Goal: Task Accomplishment & Management: Manage account settings

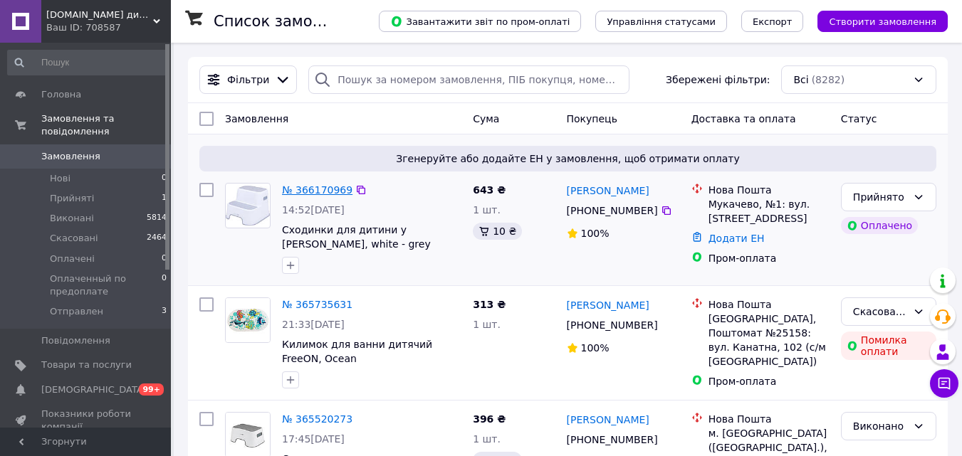
click at [307, 189] on link "№ 366170969" at bounding box center [317, 189] width 70 height 11
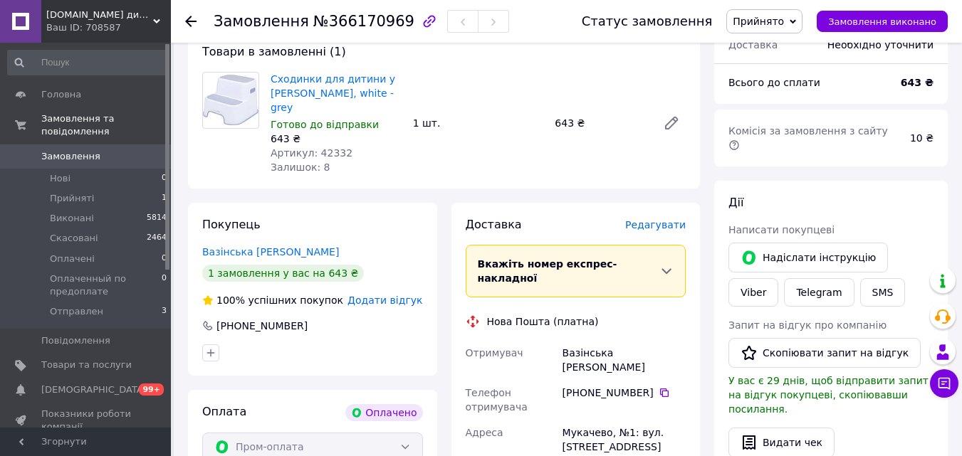
scroll to position [126, 0]
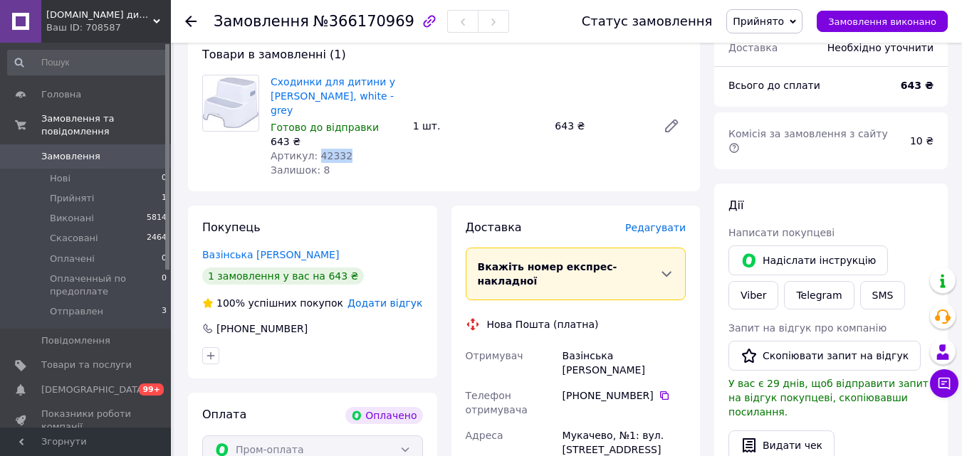
drag, startPoint x: 312, startPoint y: 142, endPoint x: 345, endPoint y: 142, distance: 32.7
click at [345, 149] on div "Артикул: 42332" at bounding box center [335, 156] width 131 height 14
copy span "42332"
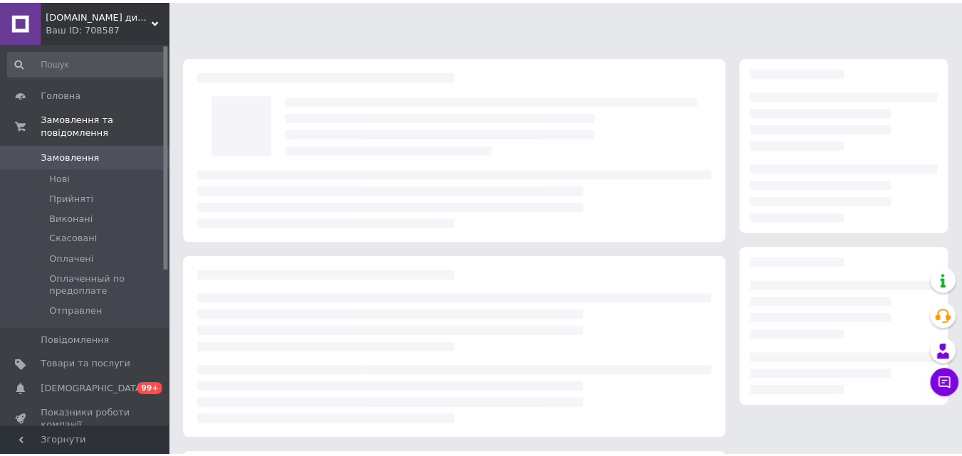
scroll to position [126, 0]
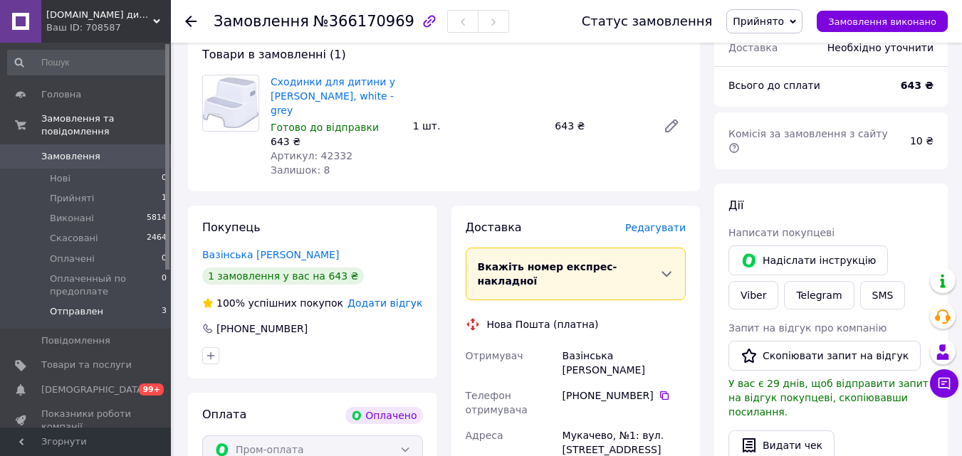
click at [73, 305] on span "Отправлен" at bounding box center [76, 311] width 53 height 13
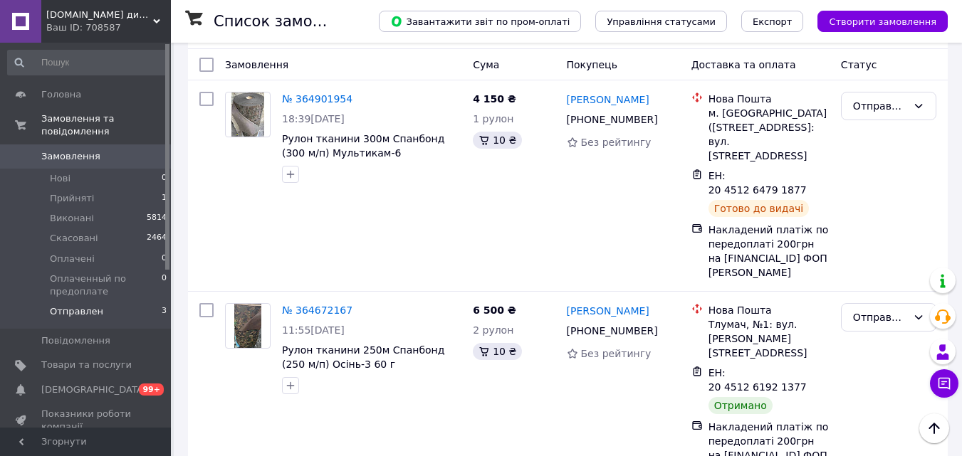
scroll to position [91, 0]
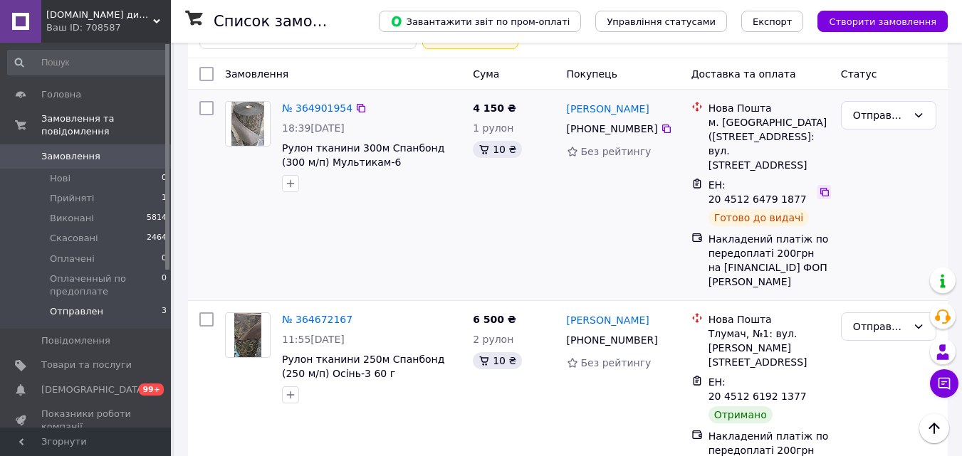
click at [824, 185] on div at bounding box center [824, 192] width 14 height 14
click at [819, 186] on icon at bounding box center [824, 191] width 11 height 11
click at [662, 336] on icon at bounding box center [666, 340] width 9 height 9
click at [85, 359] on link "Товари та послуги" at bounding box center [87, 365] width 175 height 24
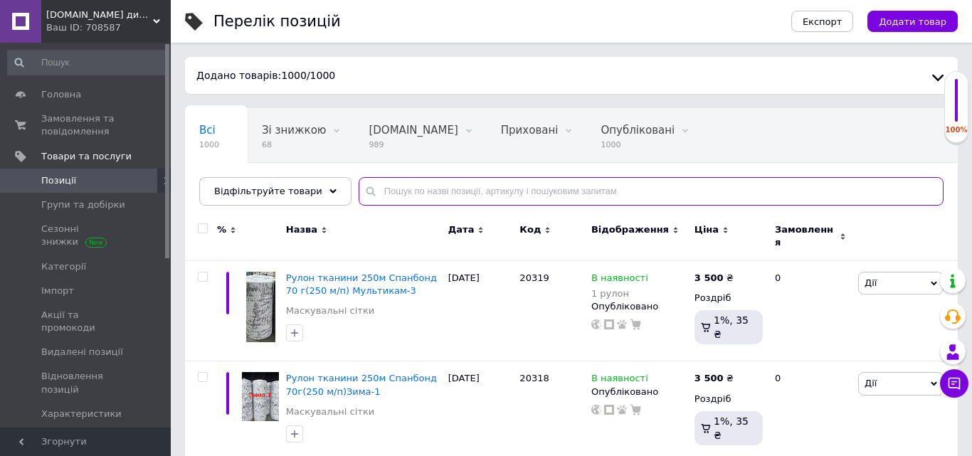
click at [444, 189] on input "text" at bounding box center [651, 191] width 585 height 28
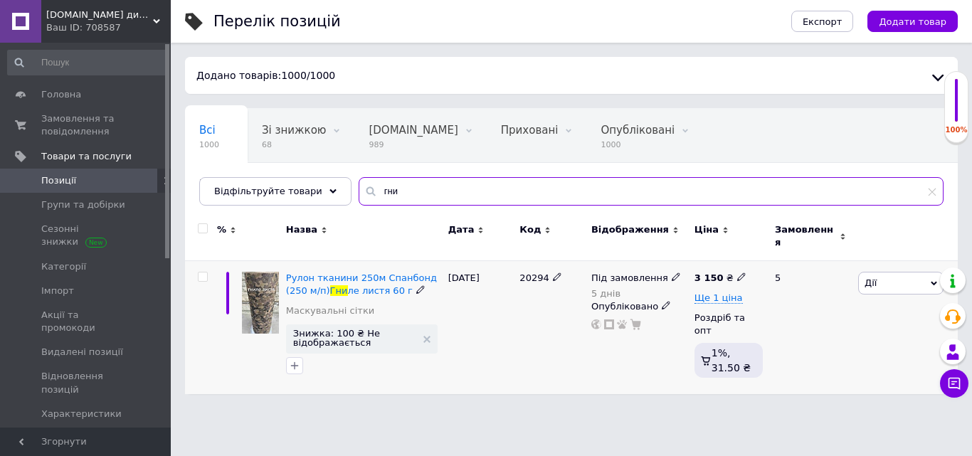
type input "гни"
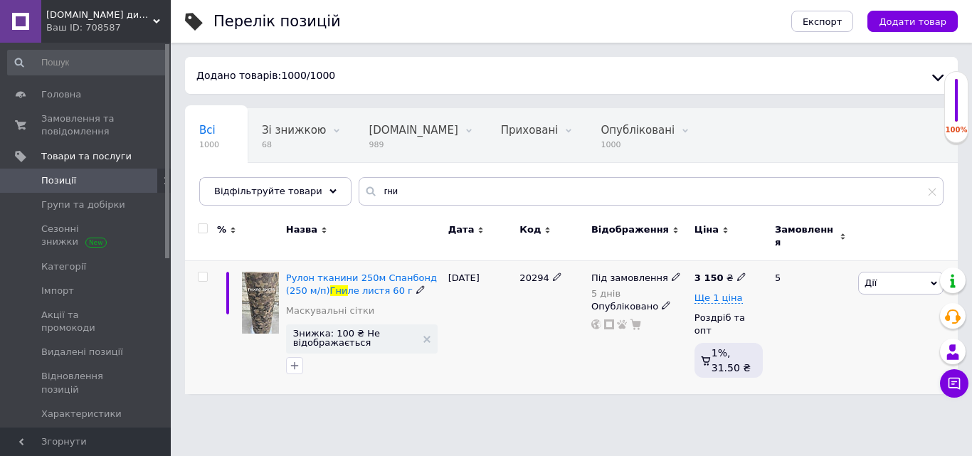
click at [678, 272] on div "Під замовлення 5 днів" at bounding box center [639, 286] width 96 height 28
click at [674, 272] on div "Під замовлення 5 днів" at bounding box center [639, 286] width 96 height 28
click at [668, 273] on div "Під замовлення" at bounding box center [636, 278] width 90 height 13
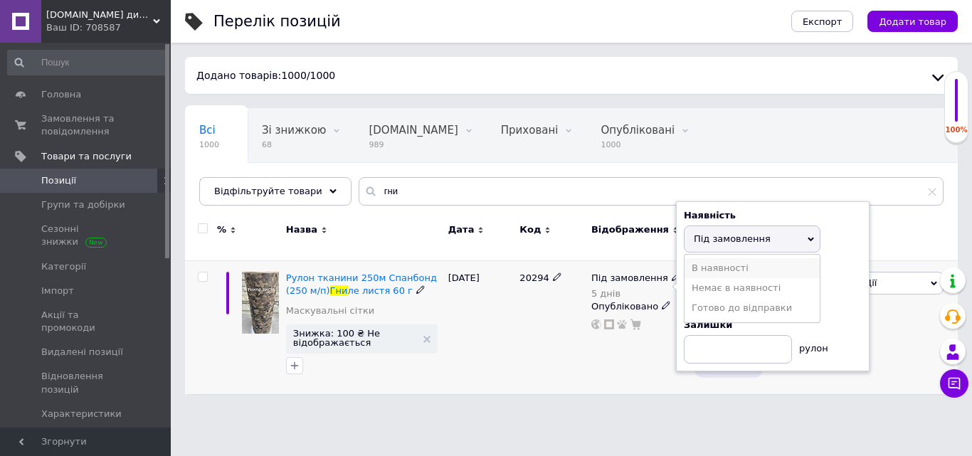
click at [715, 268] on li "В наявності" at bounding box center [752, 268] width 135 height 20
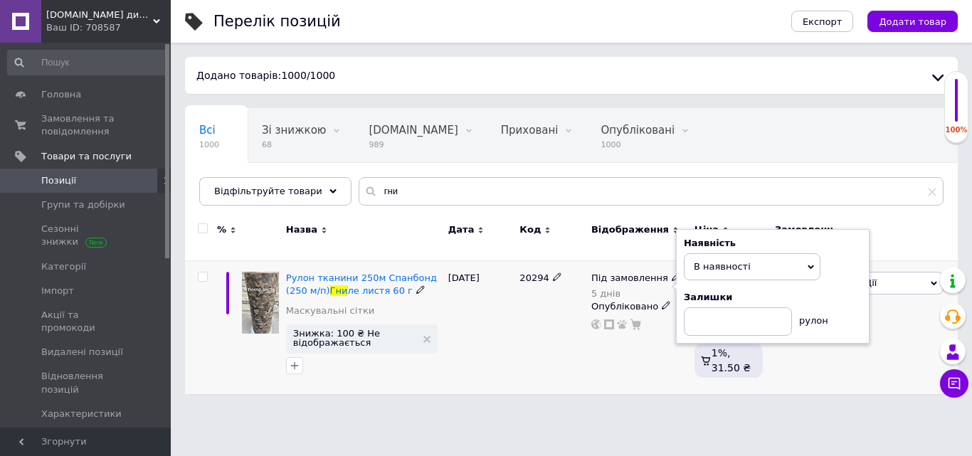
click at [564, 341] on div "20294" at bounding box center [552, 328] width 72 height 134
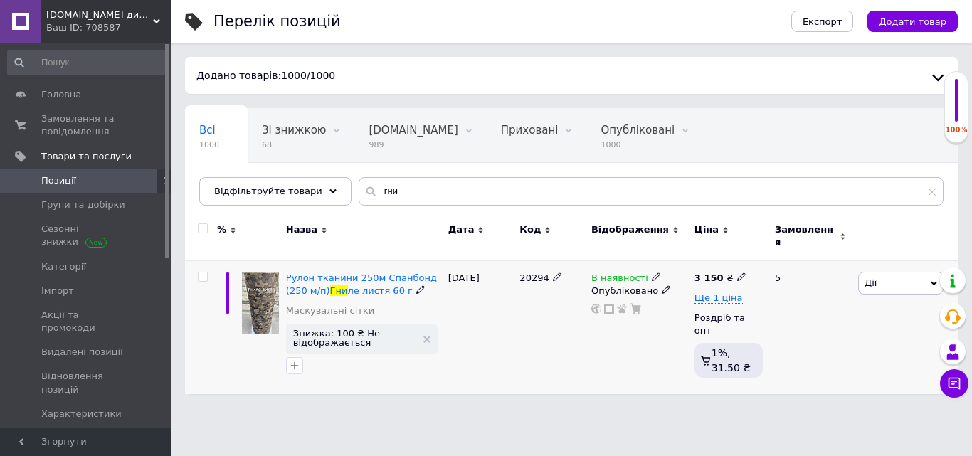
click at [737, 273] on icon at bounding box center [741, 277] width 9 height 9
click at [769, 256] on input "3150" at bounding box center [806, 261] width 108 height 28
click at [773, 257] on input "3150" at bounding box center [806, 261] width 108 height 28
type input "3100"
click at [591, 324] on div "В наявності Опубліковано" at bounding box center [639, 328] width 103 height 134
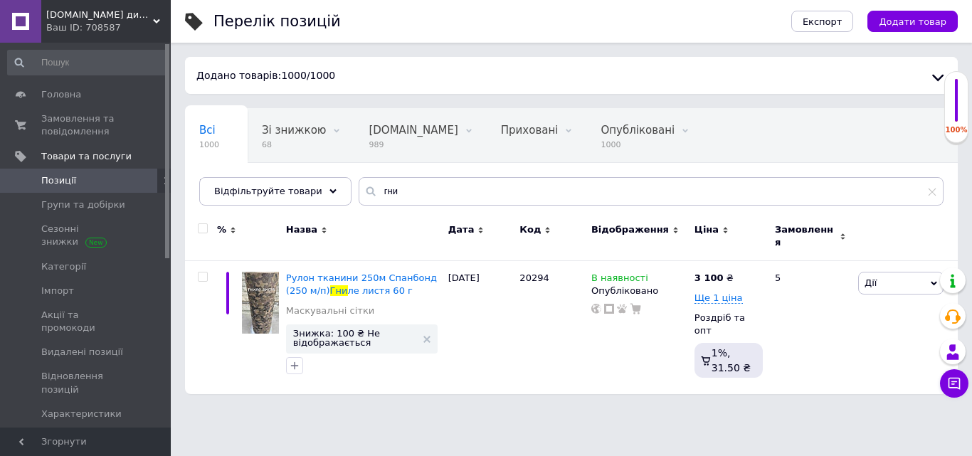
click at [72, 432] on span "[DEMOGRAPHIC_DATA]" at bounding box center [93, 438] width 105 height 13
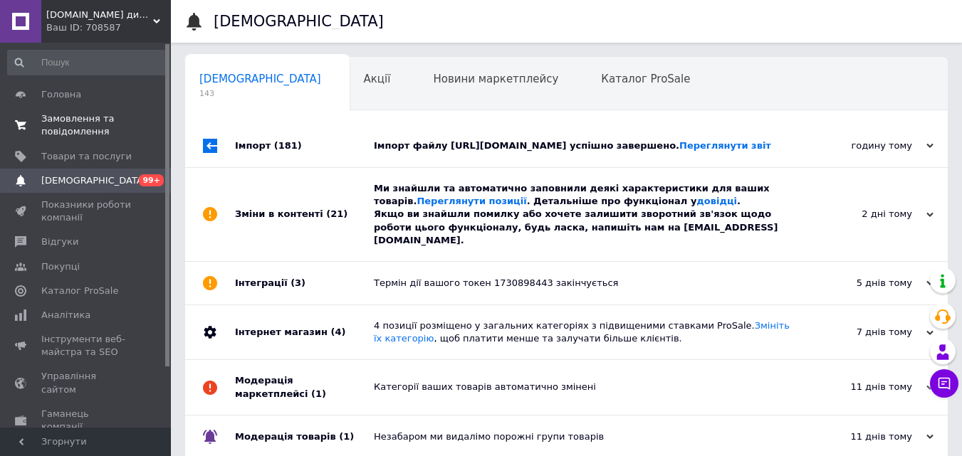
click at [56, 117] on span "Замовлення та повідомлення" at bounding box center [86, 125] width 90 height 26
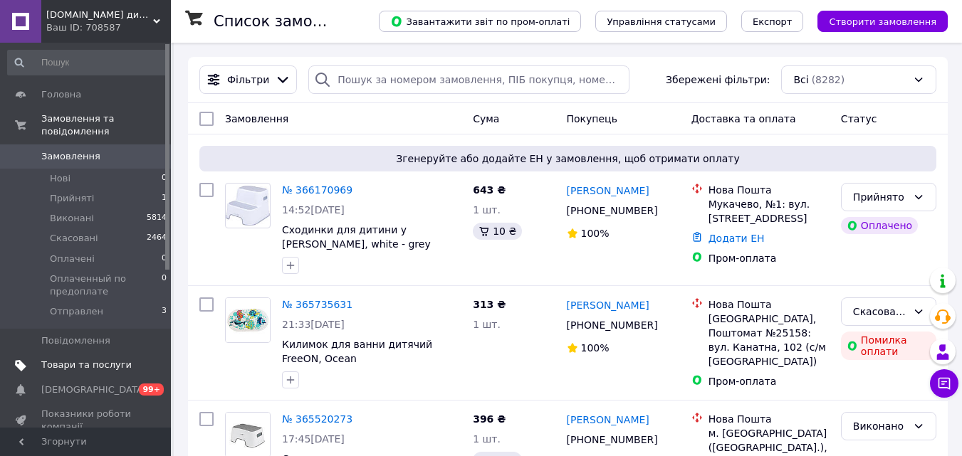
click at [43, 361] on link "Товари та послуги" at bounding box center [87, 365] width 175 height 24
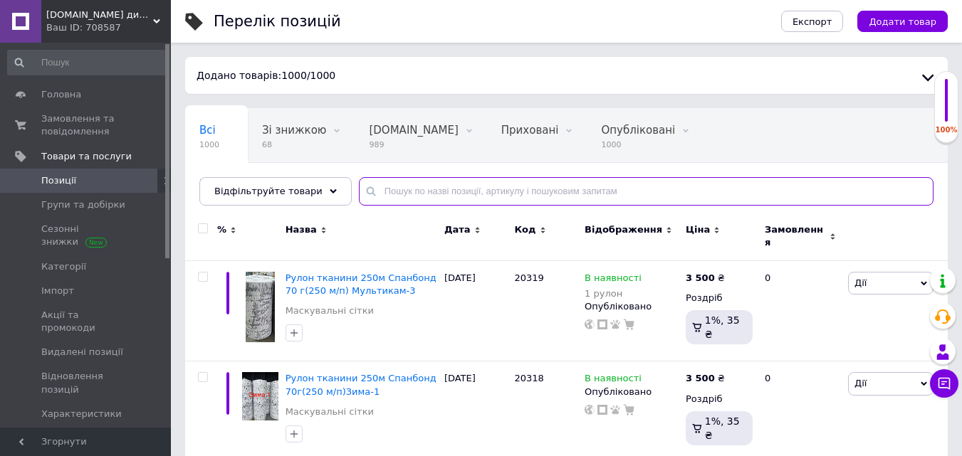
click at [375, 190] on input "text" at bounding box center [646, 191] width 574 height 28
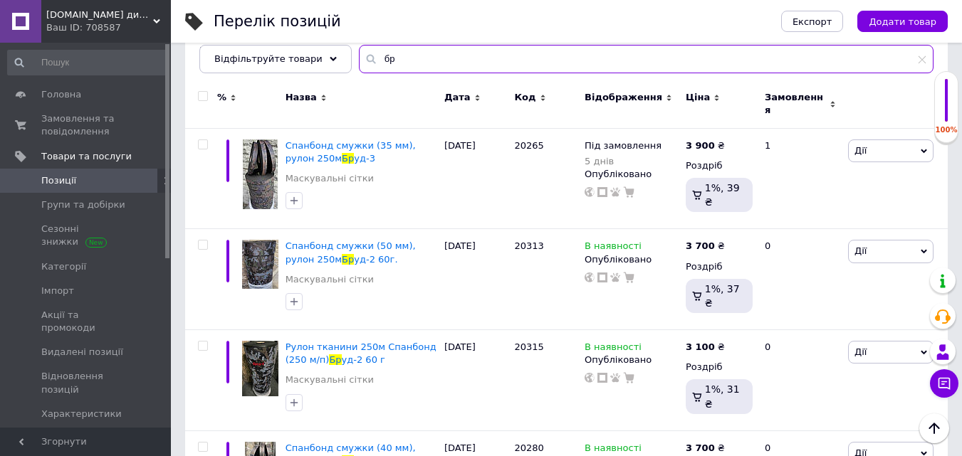
scroll to position [130, 0]
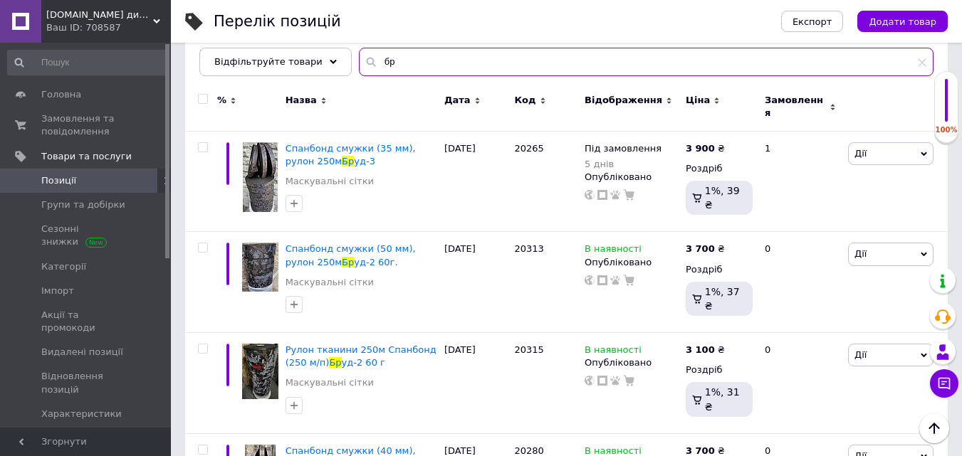
type input "бр"
click at [84, 183] on span "Позиції" at bounding box center [86, 180] width 90 height 13
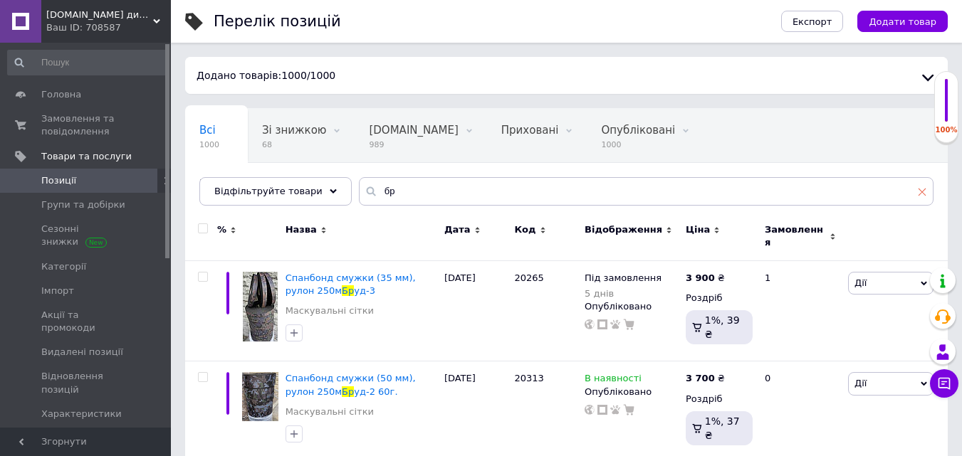
click at [922, 189] on icon at bounding box center [921, 192] width 9 height 9
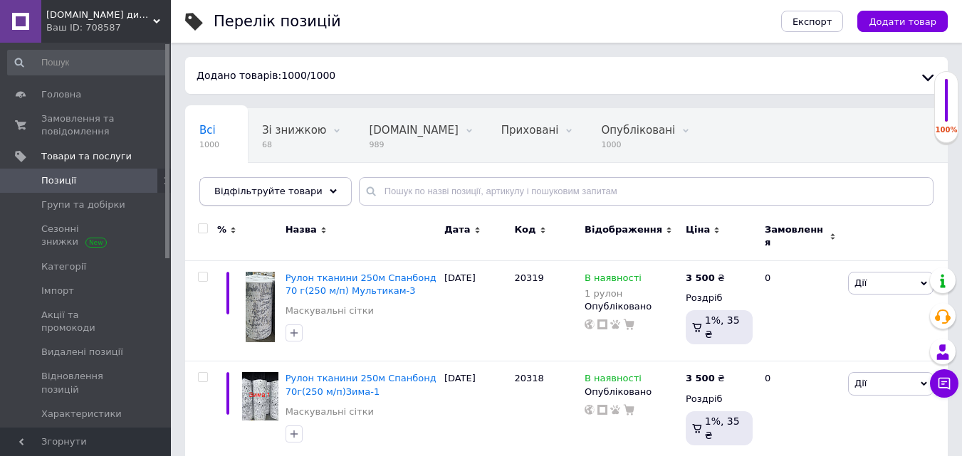
click at [261, 195] on span "Відфільтруйте товари" at bounding box center [268, 191] width 108 height 11
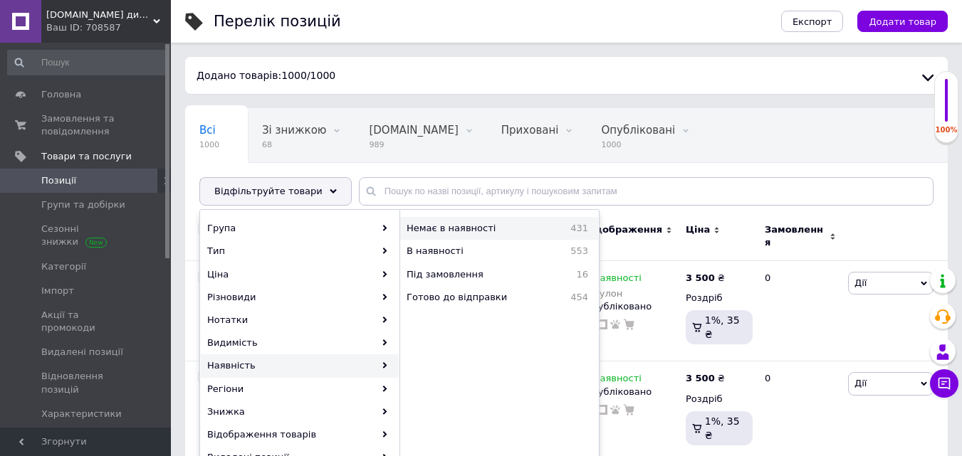
click at [512, 232] on span "Немає в наявності" at bounding box center [477, 228] width 142 height 13
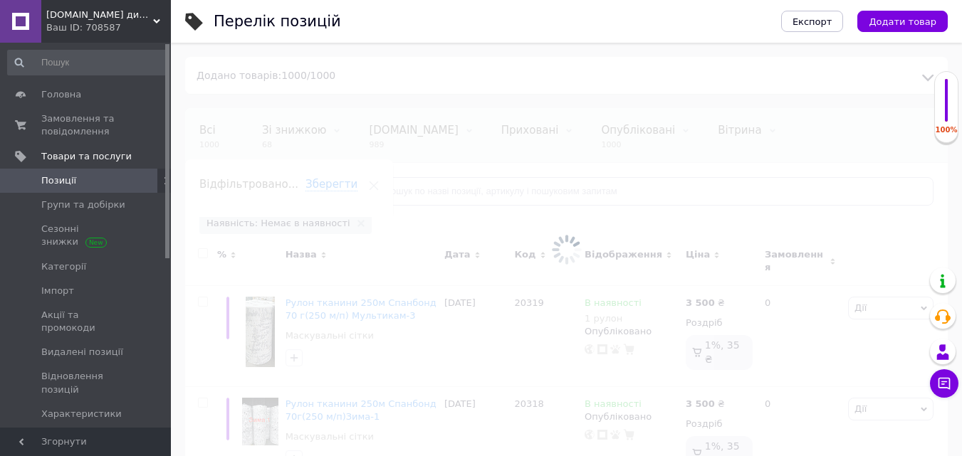
scroll to position [0, 68]
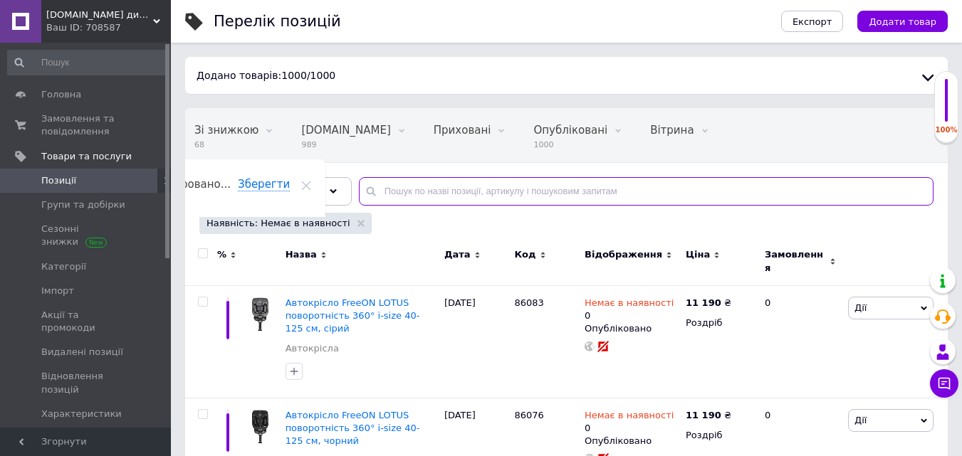
click at [435, 182] on input "text" at bounding box center [646, 191] width 574 height 28
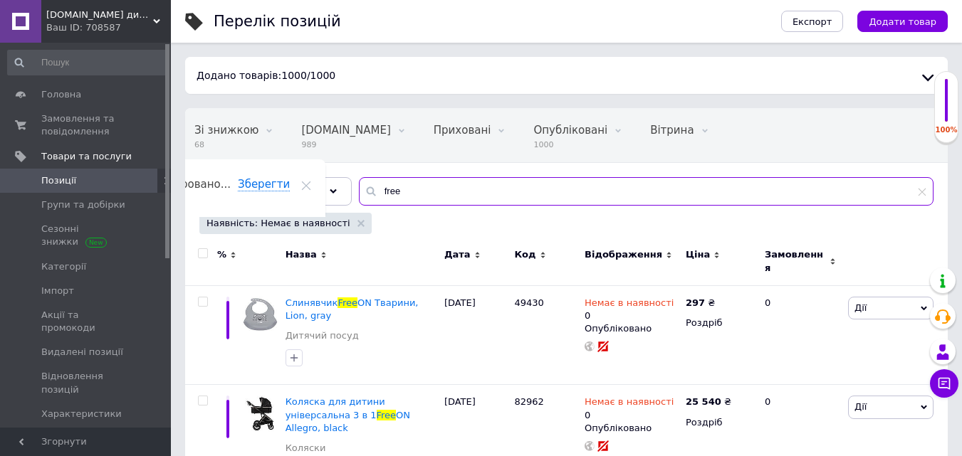
type input "free"
click at [210, 251] on div at bounding box center [203, 253] width 28 height 10
click at [201, 256] on input "checkbox" at bounding box center [202, 253] width 9 height 9
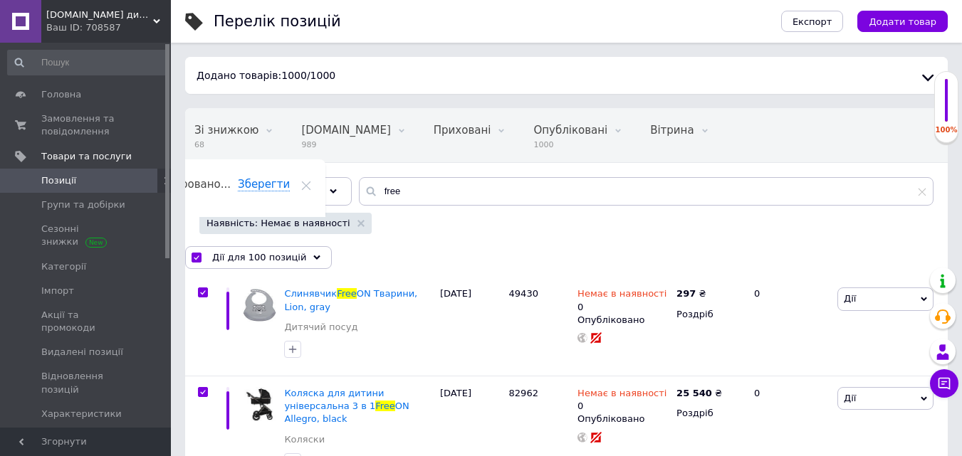
checkbox input "true"
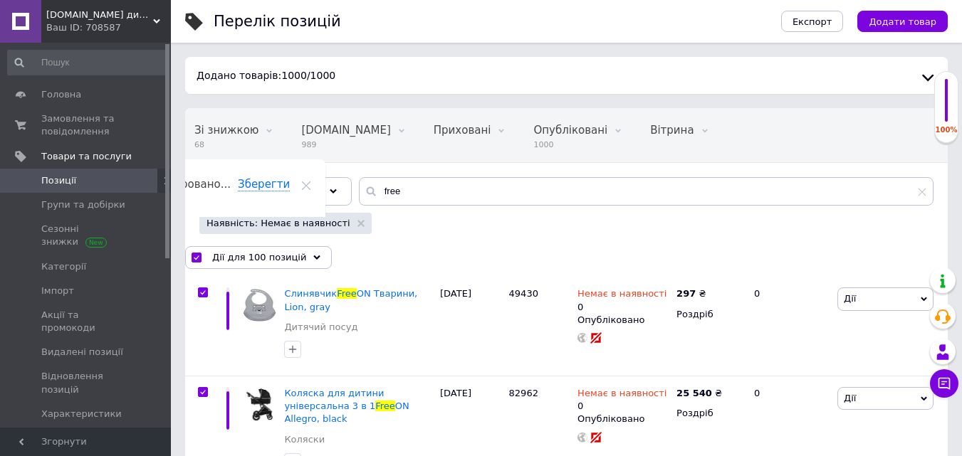
checkbox input "true"
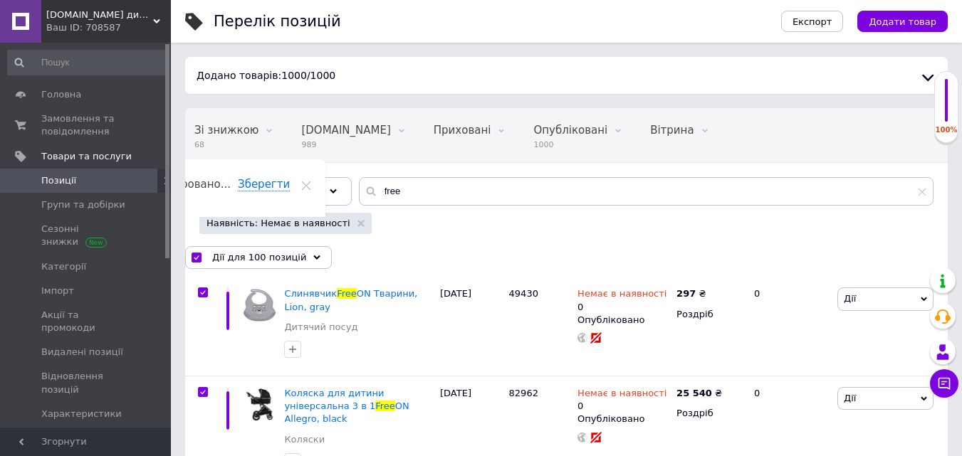
checkbox input "true"
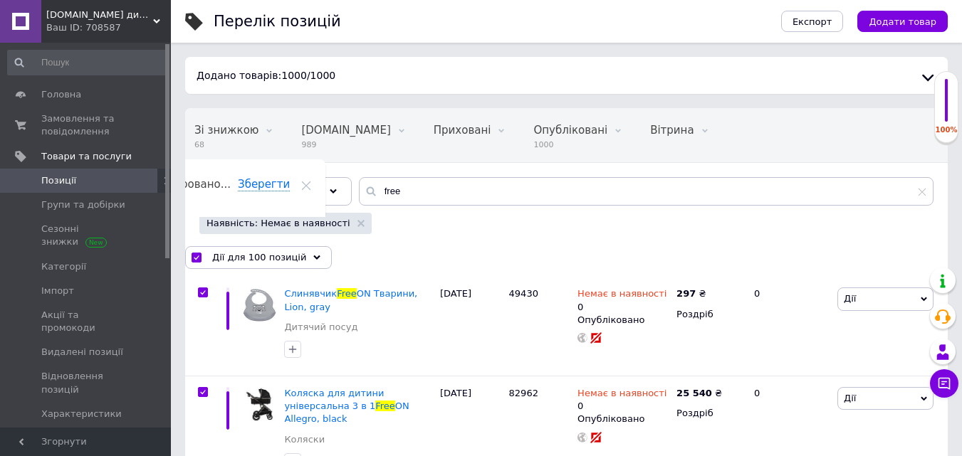
checkbox input "true"
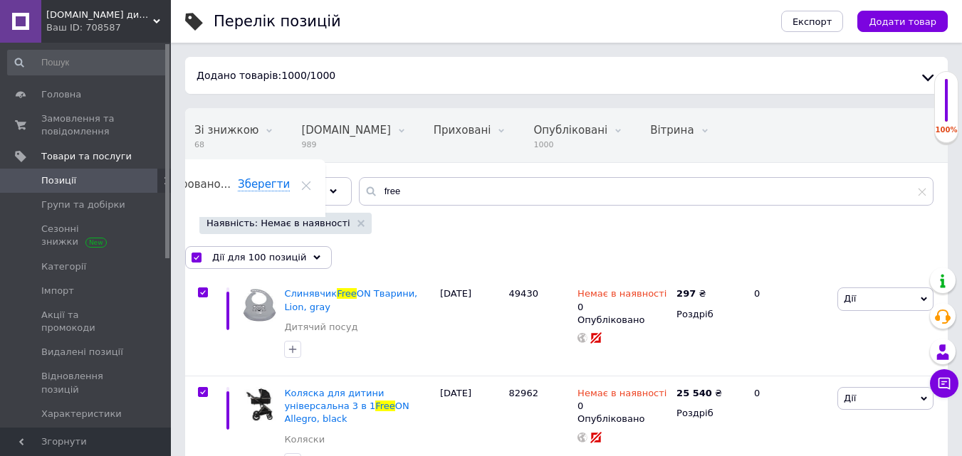
checkbox input "true"
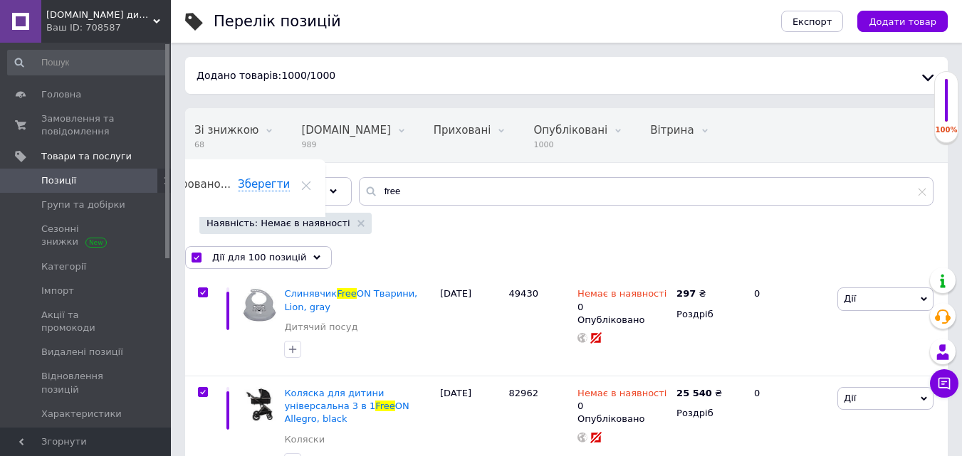
checkbox input "true"
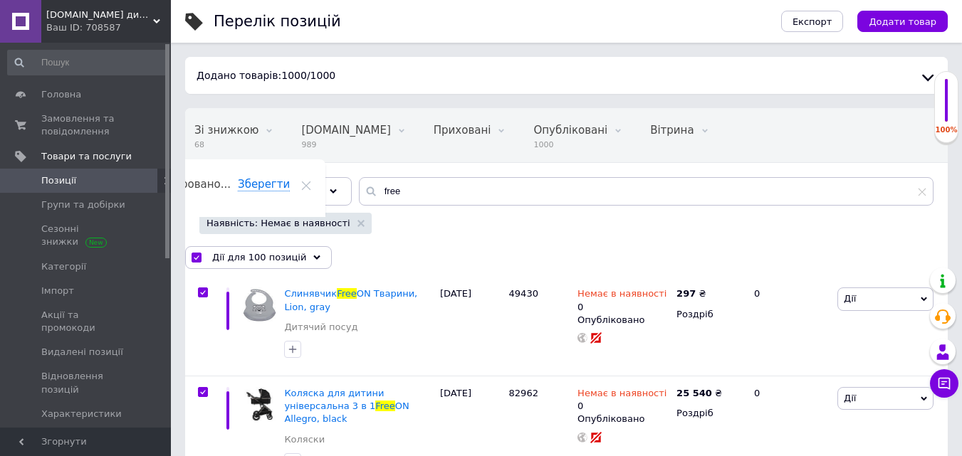
checkbox input "true"
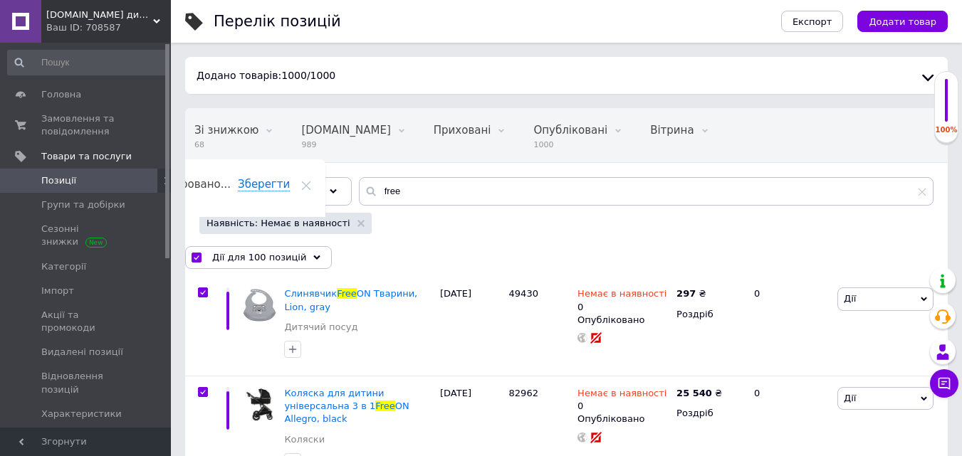
checkbox input "true"
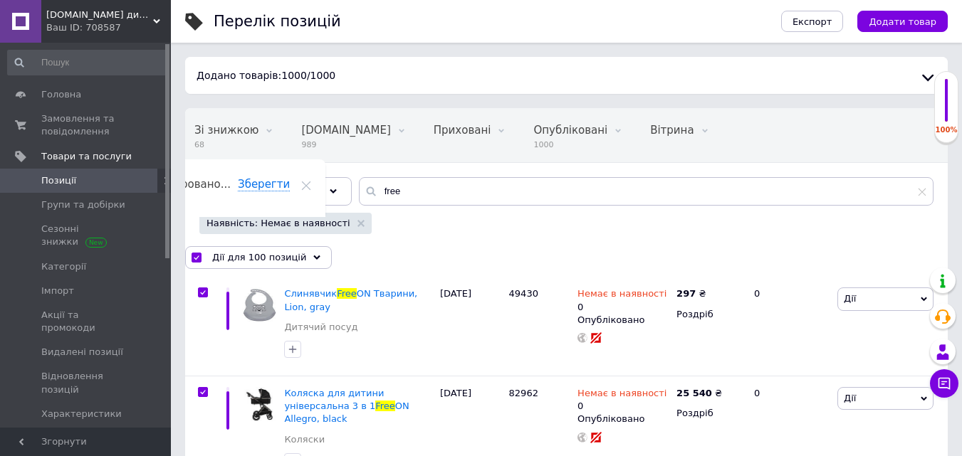
checkbox input "true"
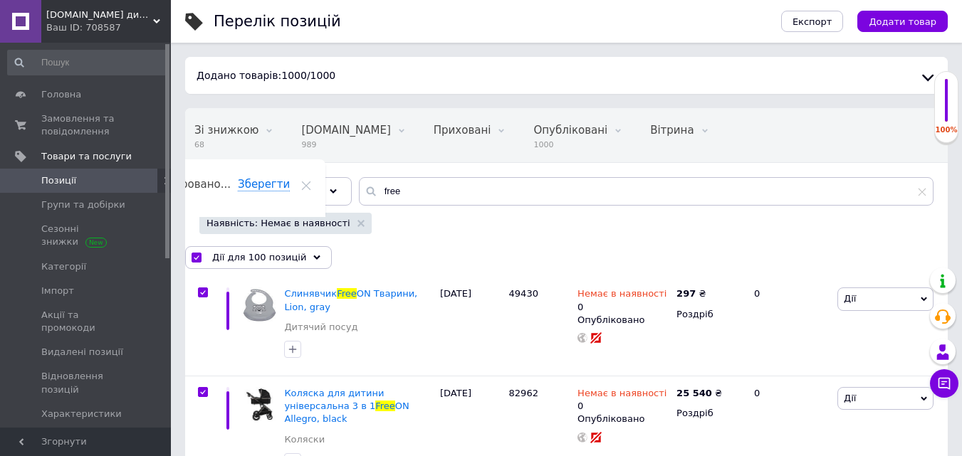
checkbox input "true"
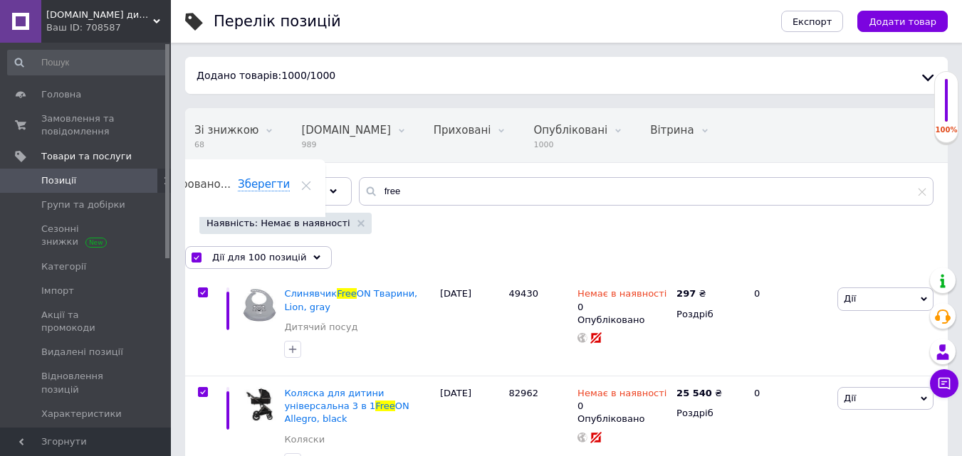
checkbox input "true"
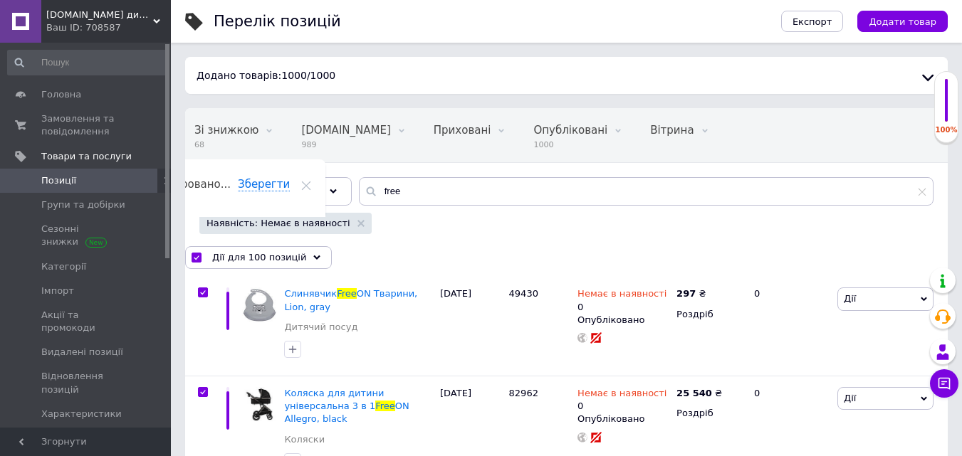
checkbox input "true"
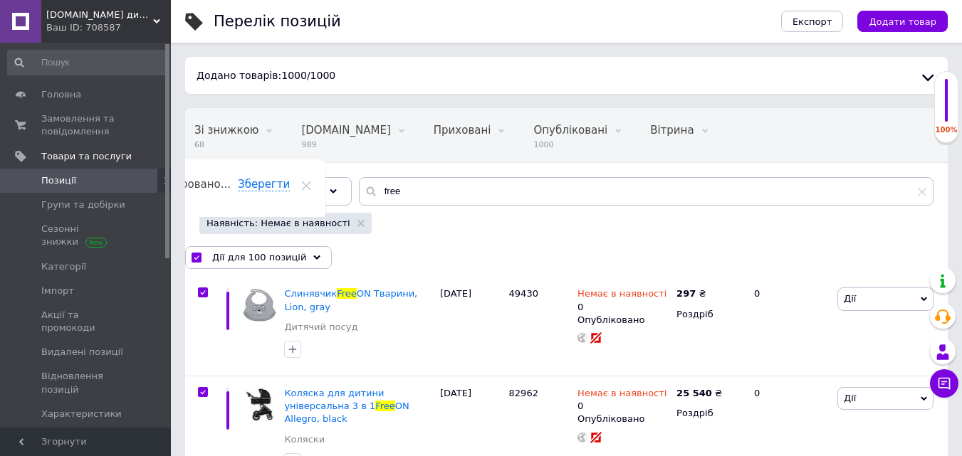
checkbox input "true"
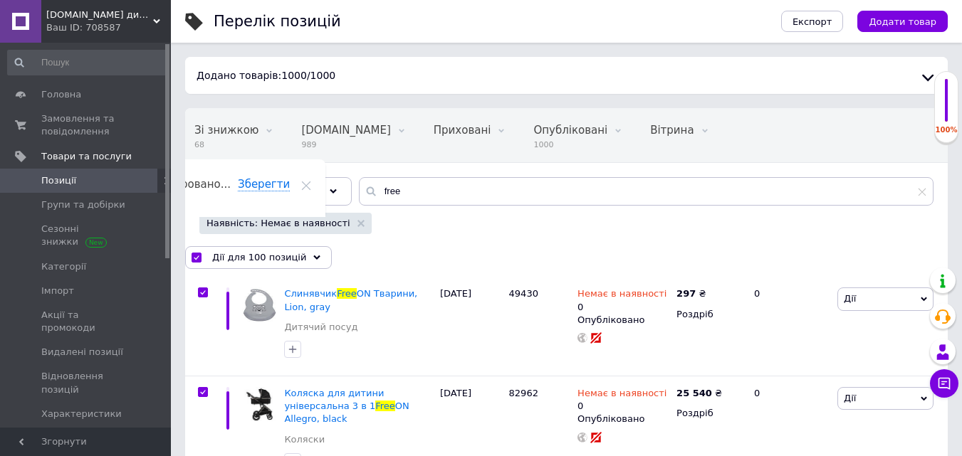
checkbox input "true"
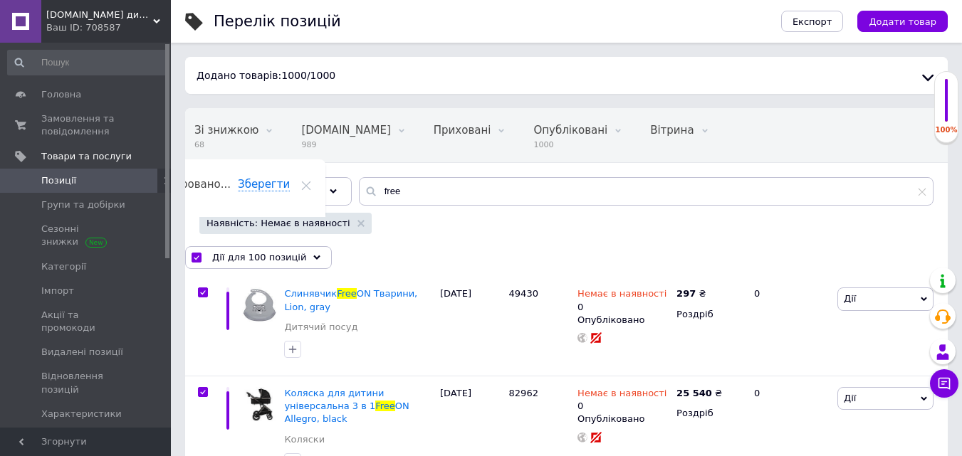
checkbox input "true"
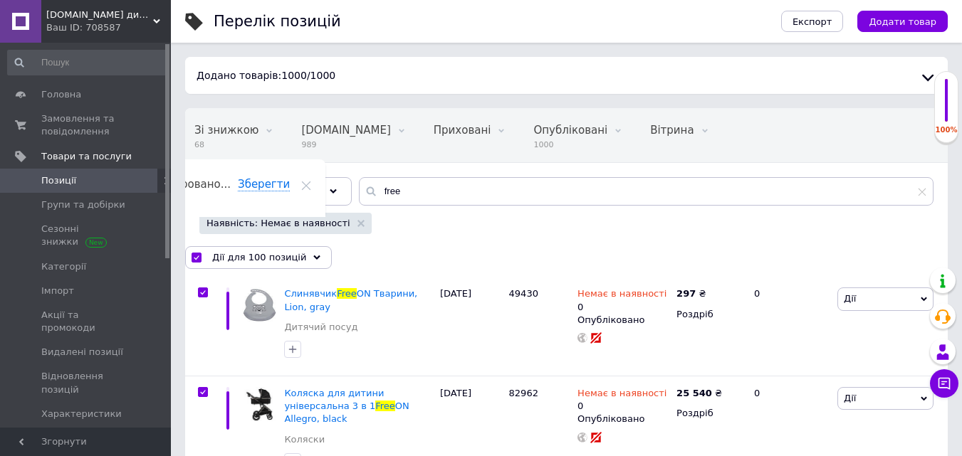
checkbox input "true"
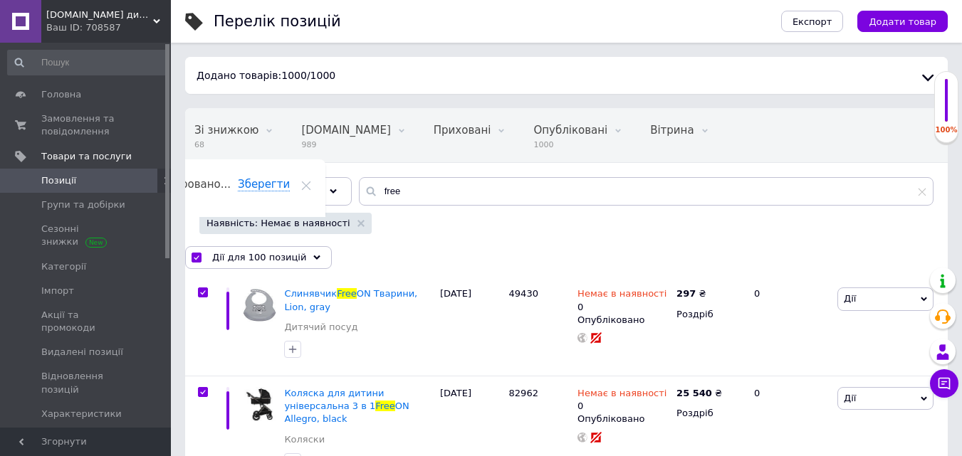
checkbox input "true"
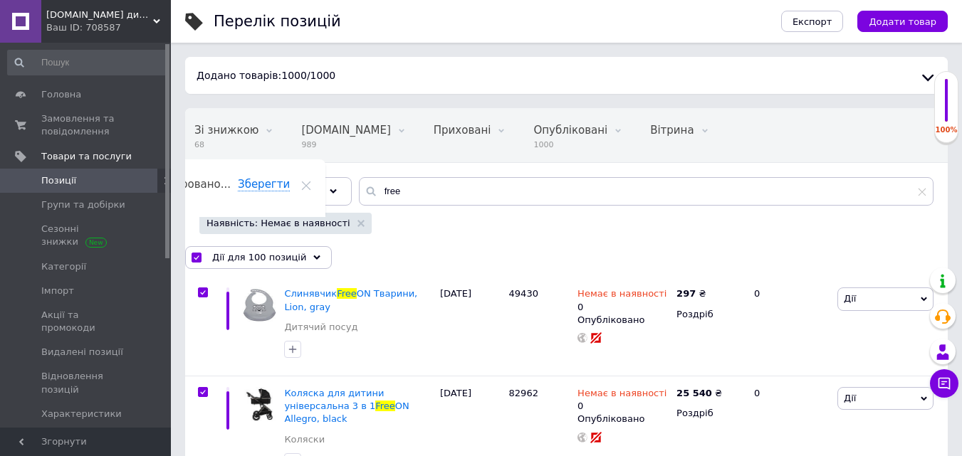
checkbox input "true"
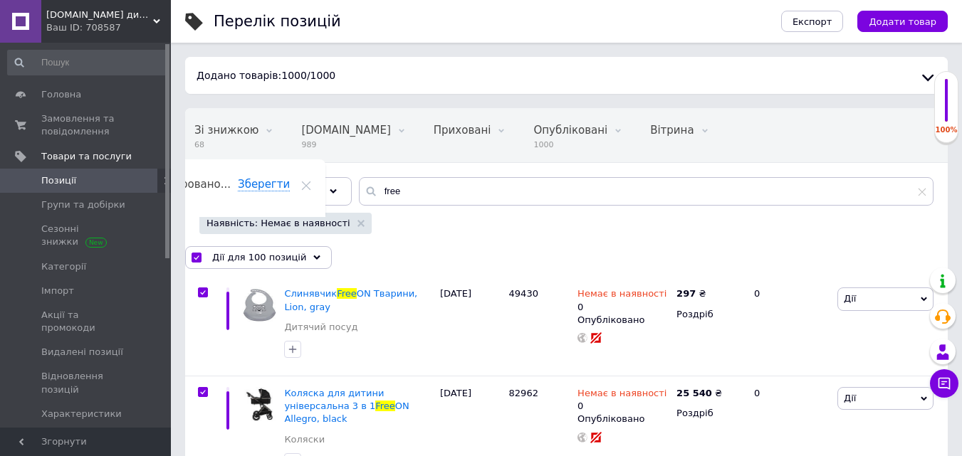
checkbox input "true"
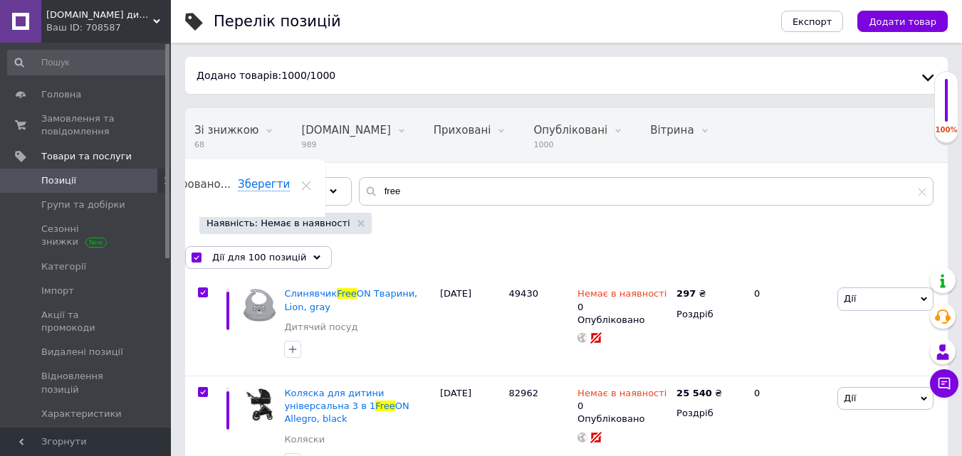
checkbox input "true"
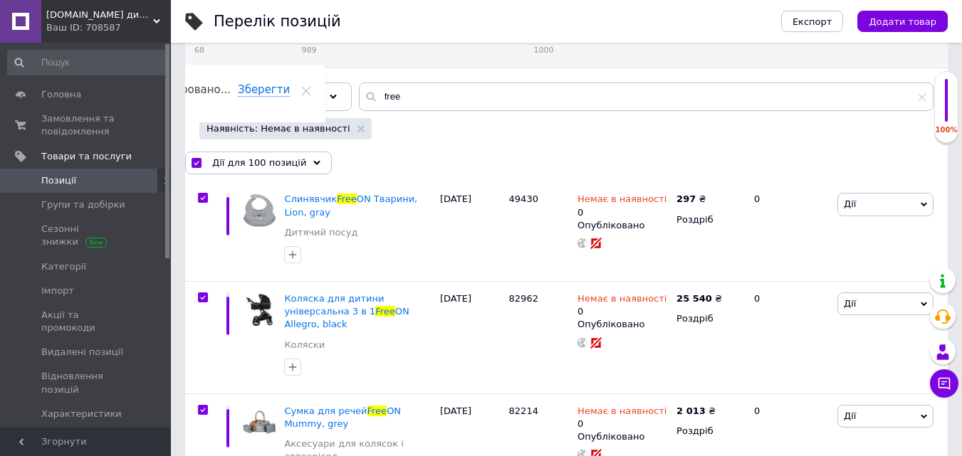
scroll to position [142, 0]
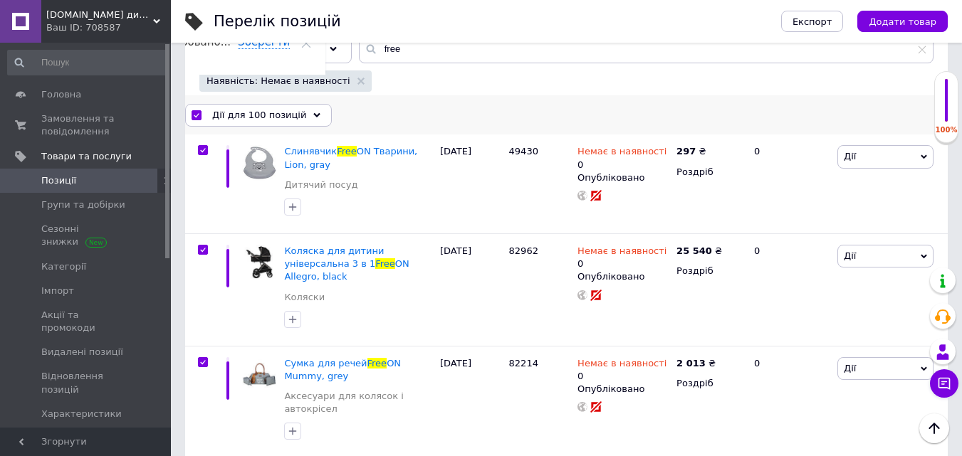
click at [313, 112] on icon at bounding box center [316, 115] width 7 height 7
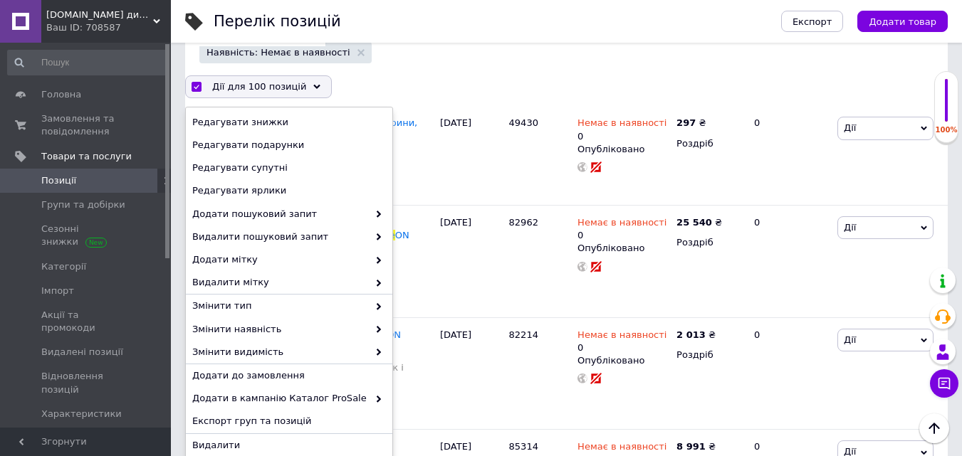
scroll to position [199, 0]
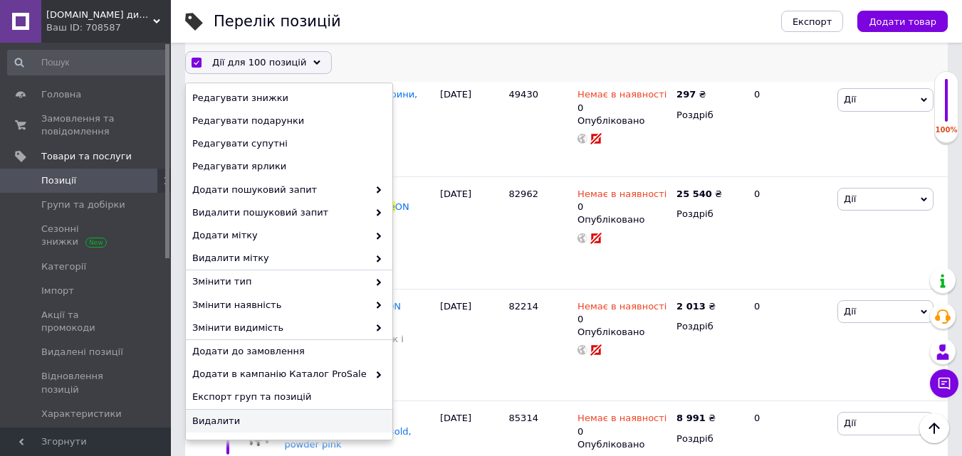
click at [211, 423] on span "Видалити" at bounding box center [287, 420] width 190 height 13
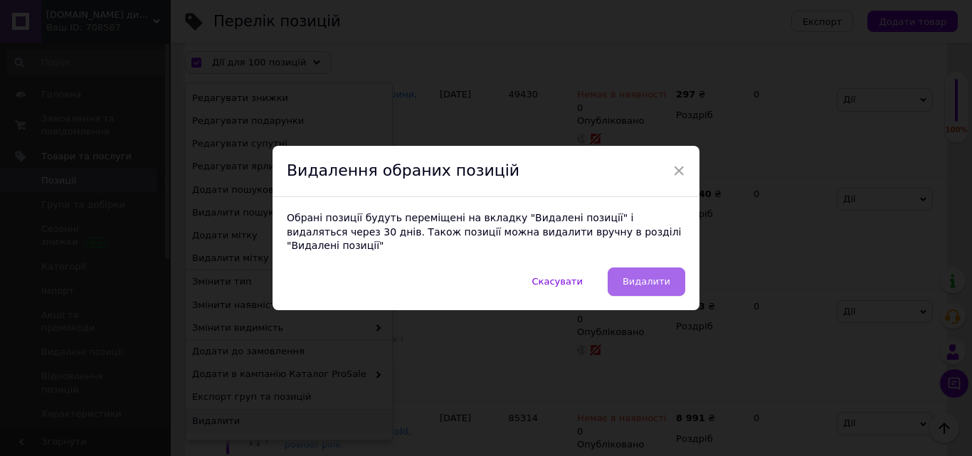
click at [661, 277] on span "Видалити" at bounding box center [647, 281] width 48 height 11
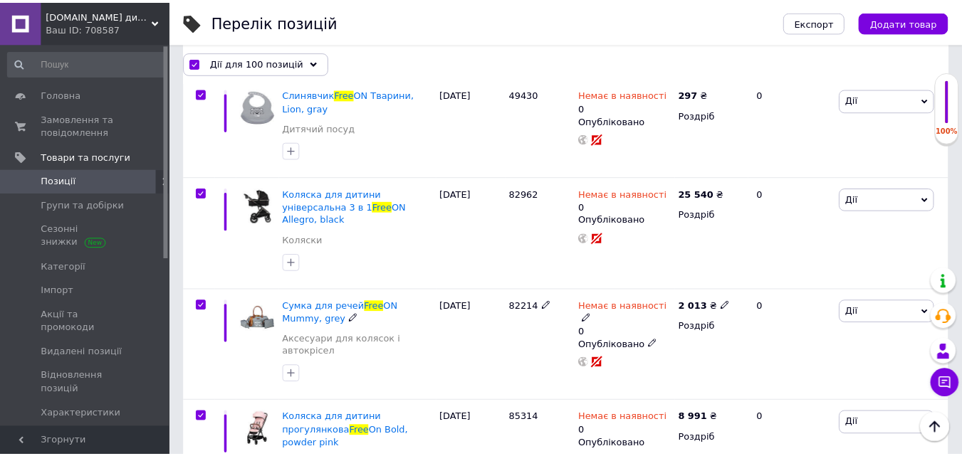
scroll to position [0, 68]
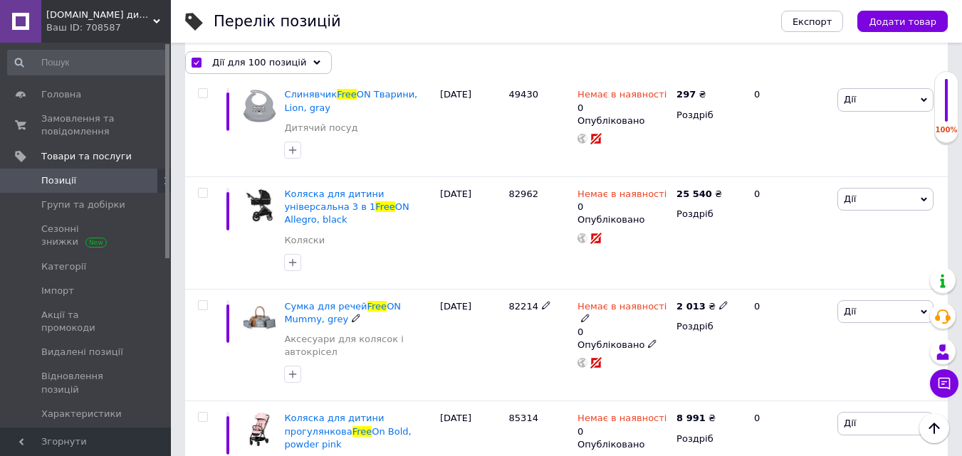
checkbox input "false"
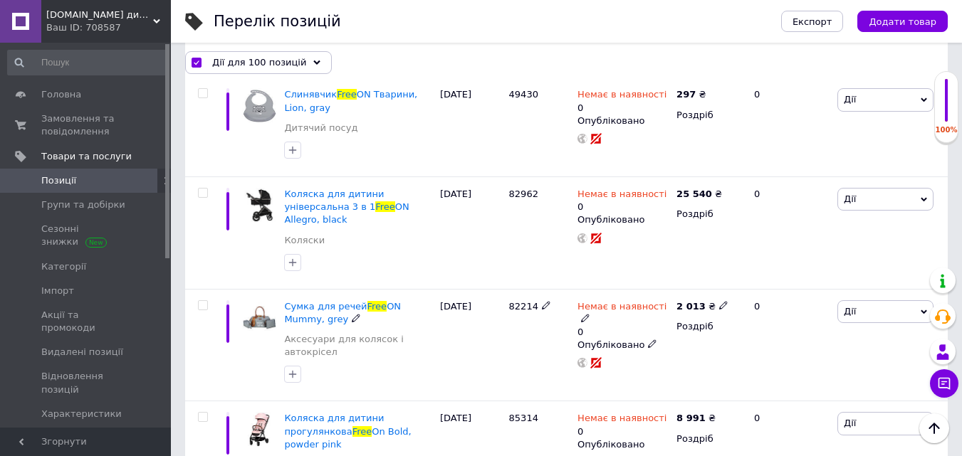
checkbox input "false"
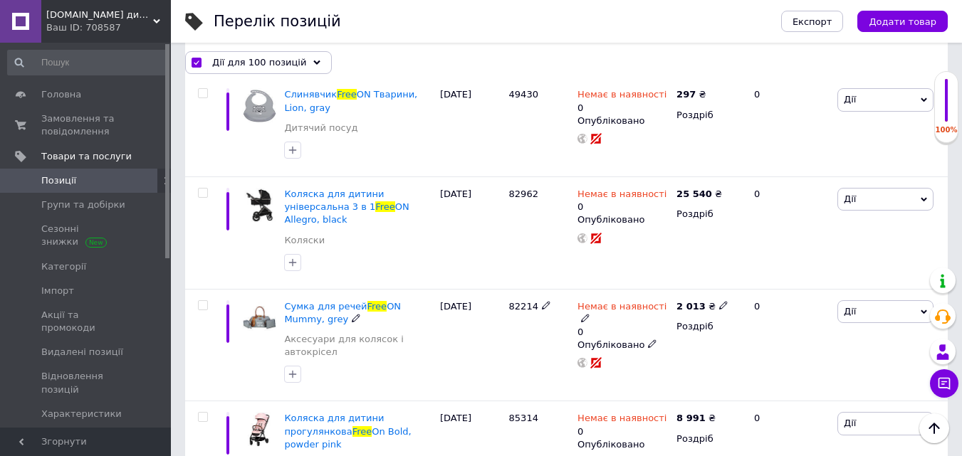
checkbox input "false"
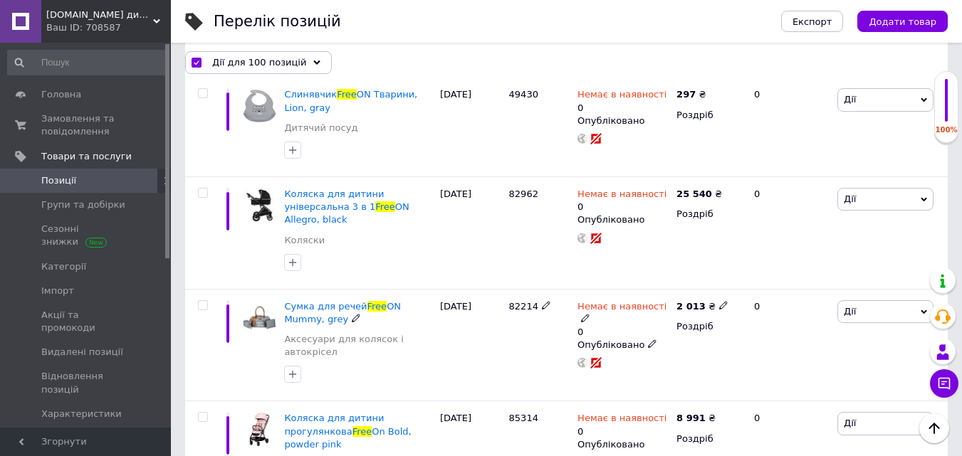
checkbox input "false"
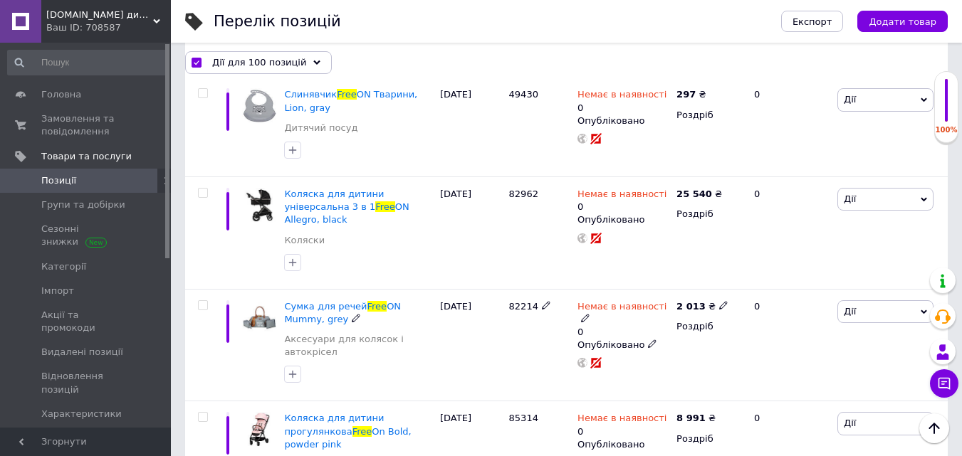
checkbox input "false"
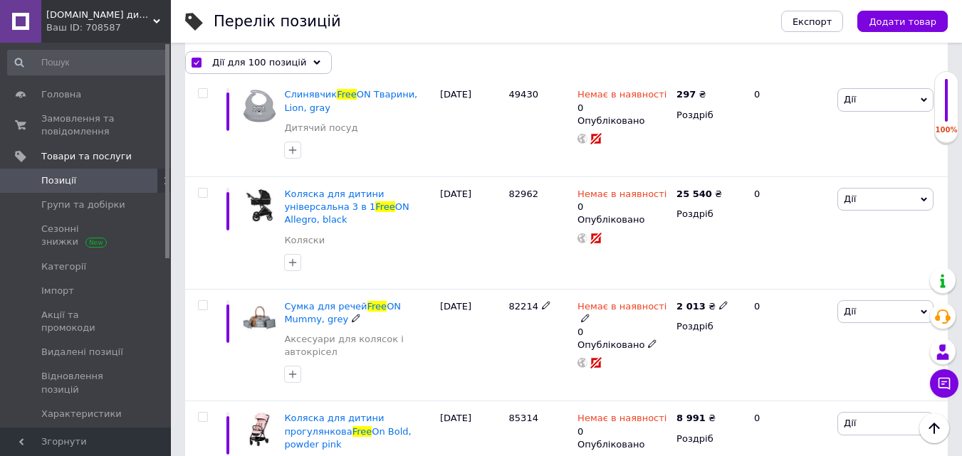
checkbox input "false"
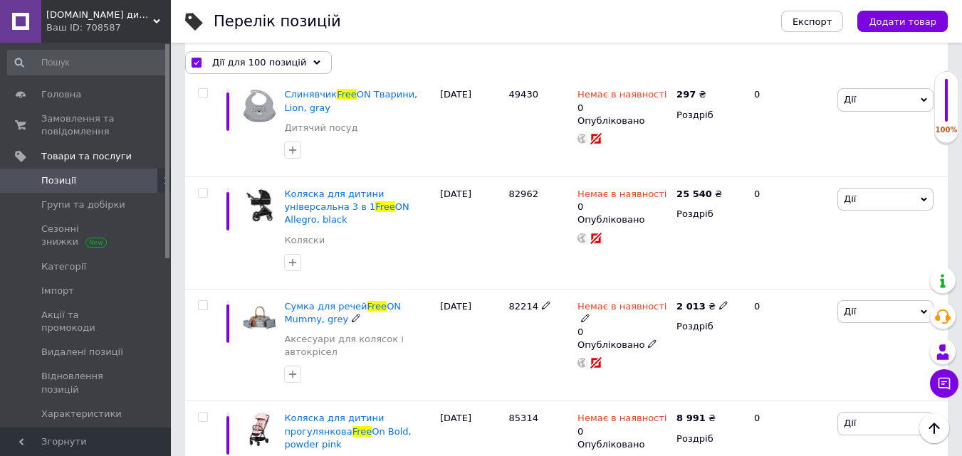
checkbox input "false"
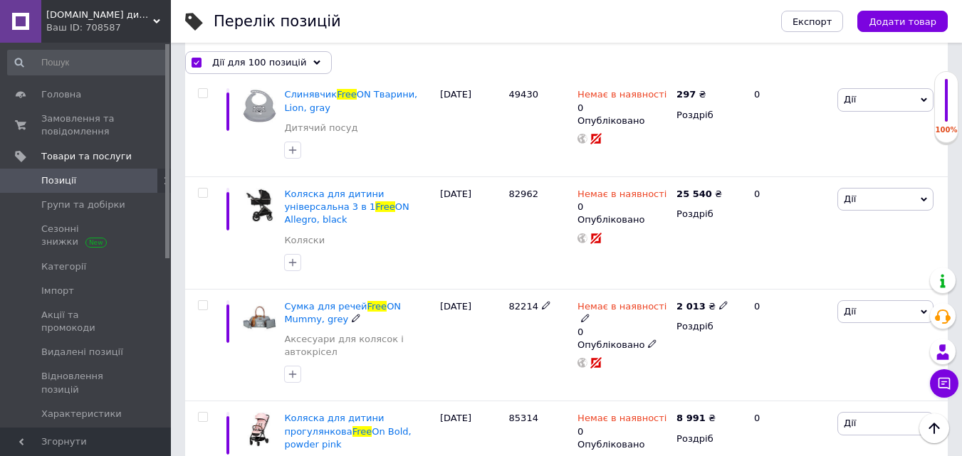
checkbox input "false"
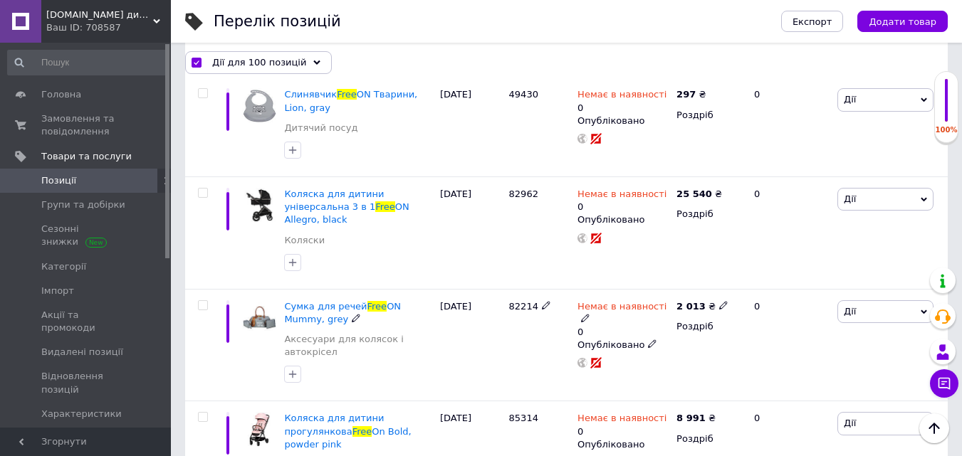
checkbox input "false"
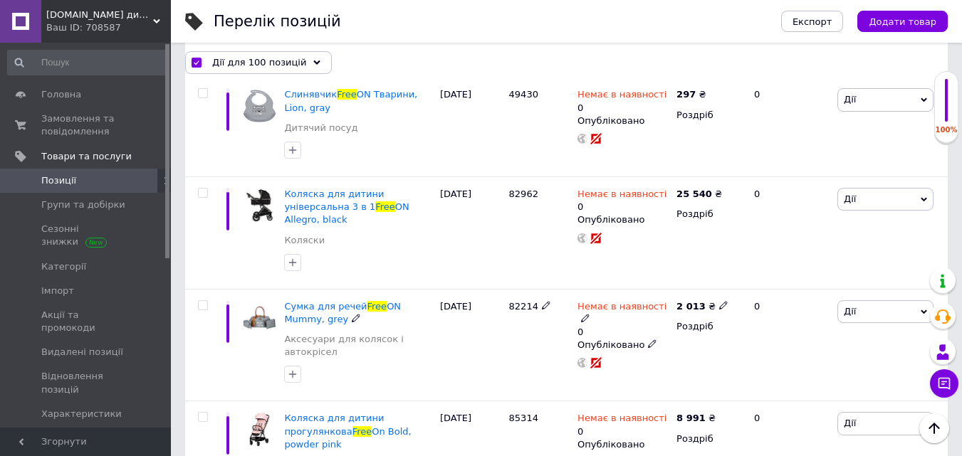
checkbox input "false"
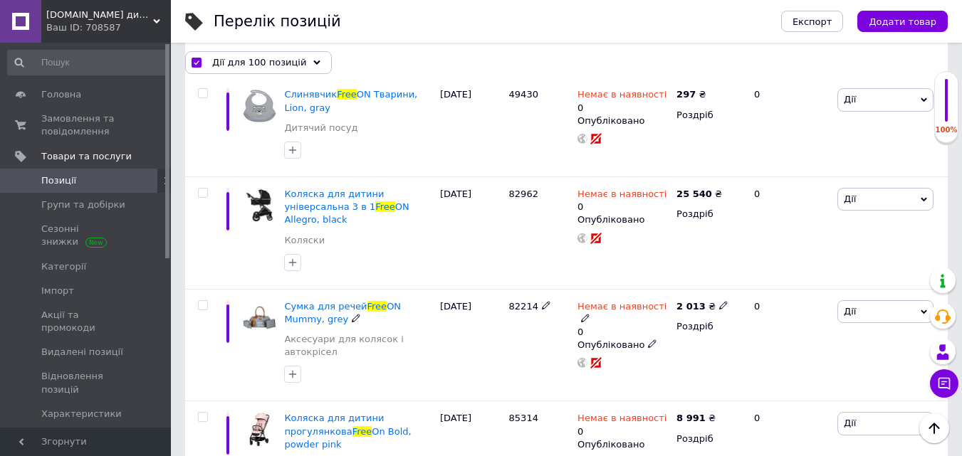
checkbox input "false"
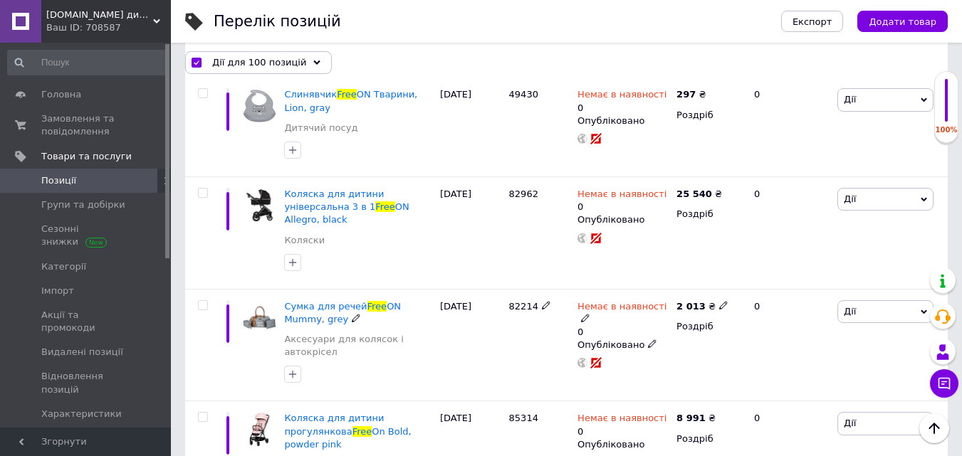
checkbox input "false"
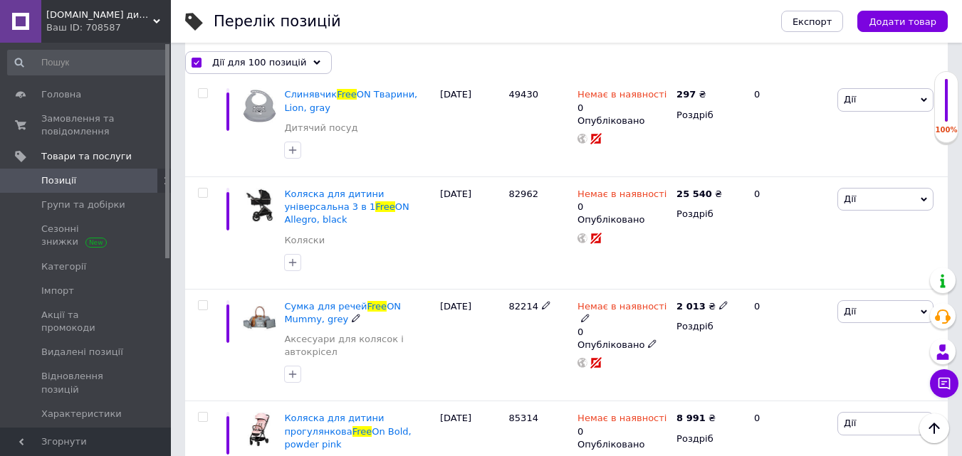
checkbox input "false"
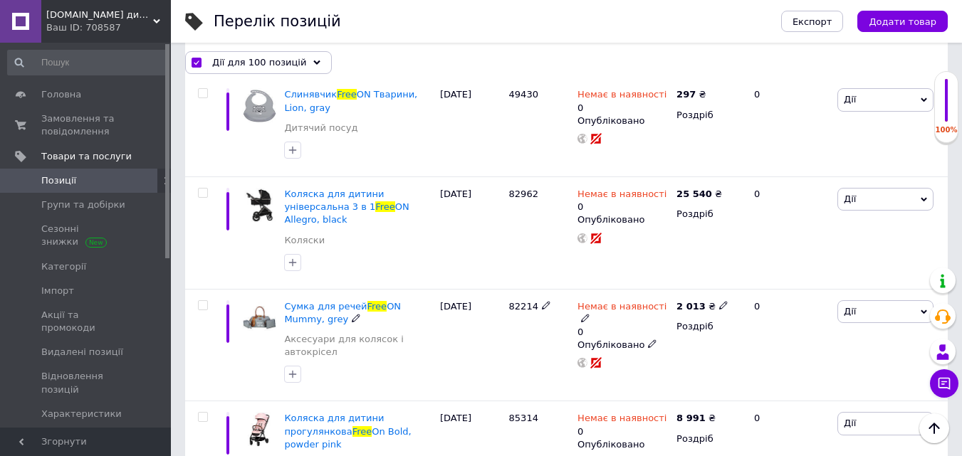
checkbox input "false"
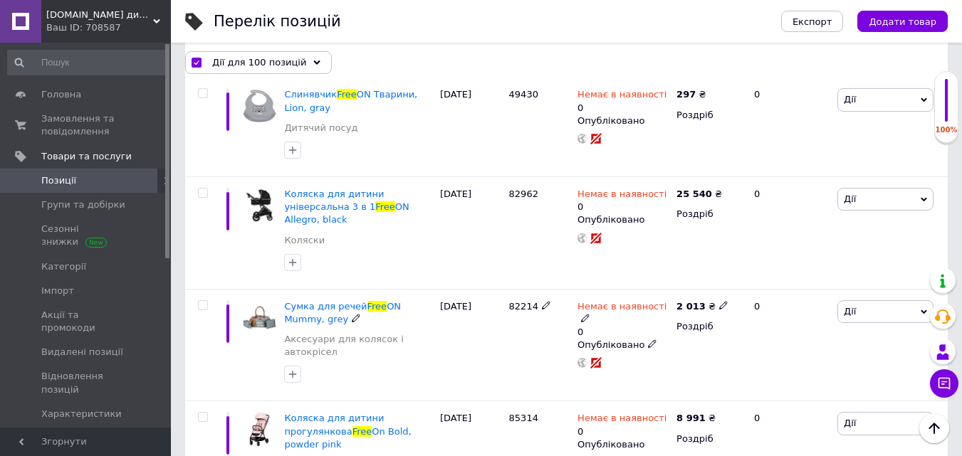
checkbox input "false"
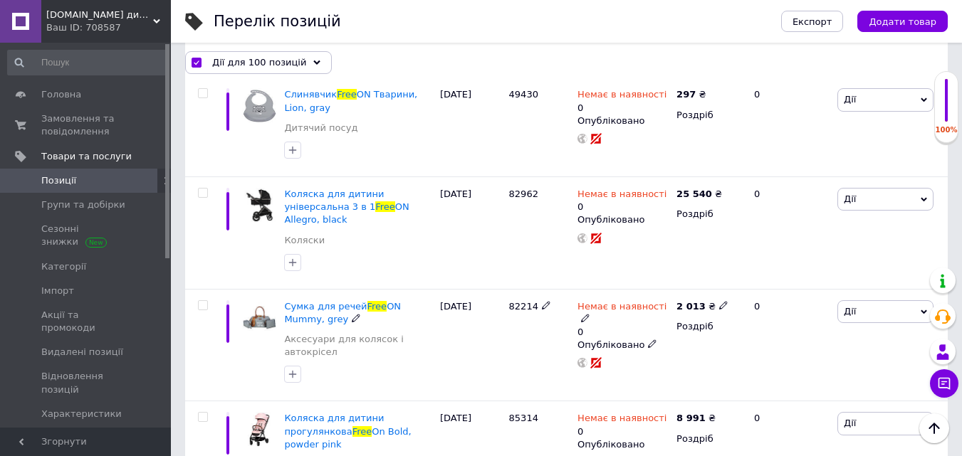
checkbox input "false"
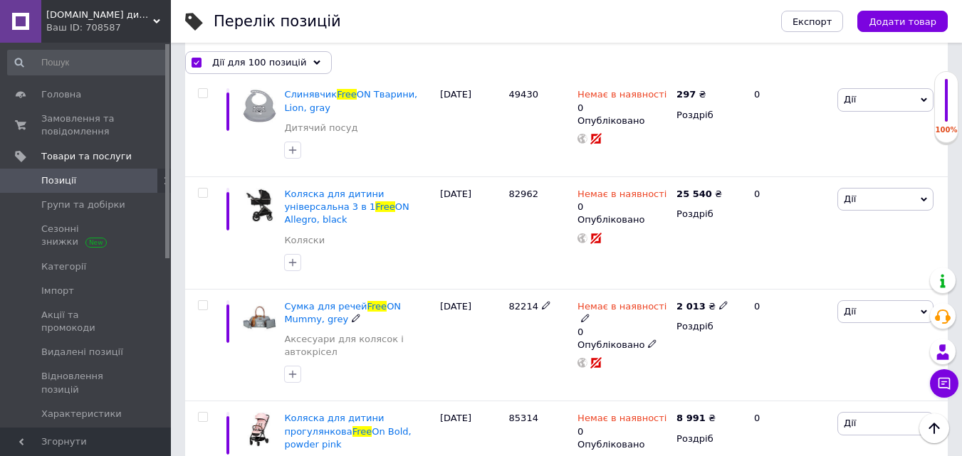
checkbox input "false"
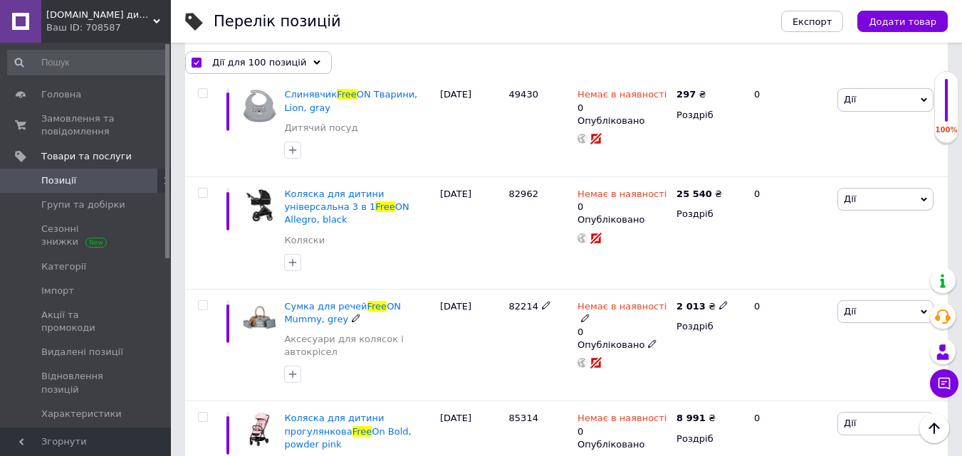
checkbox input "false"
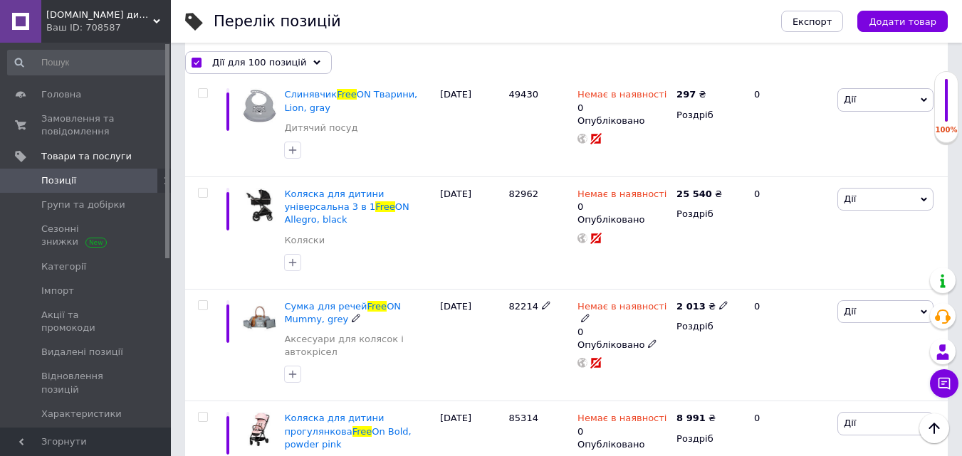
checkbox input "false"
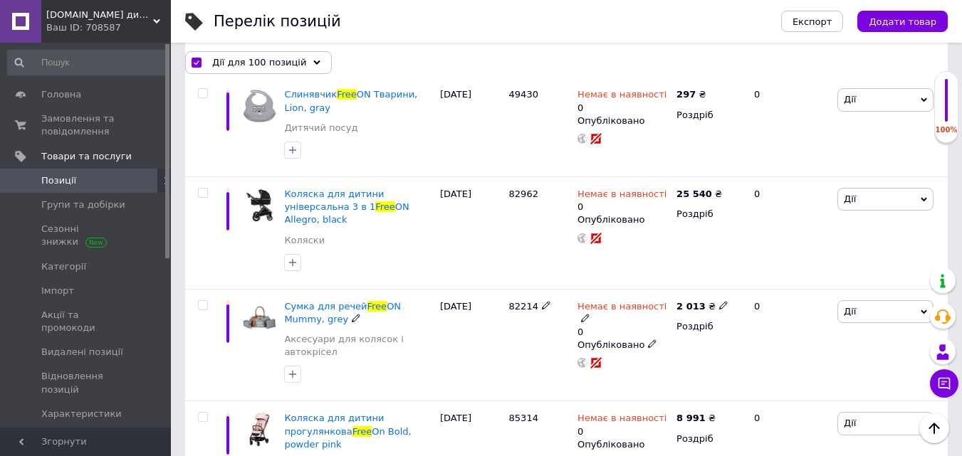
checkbox input "false"
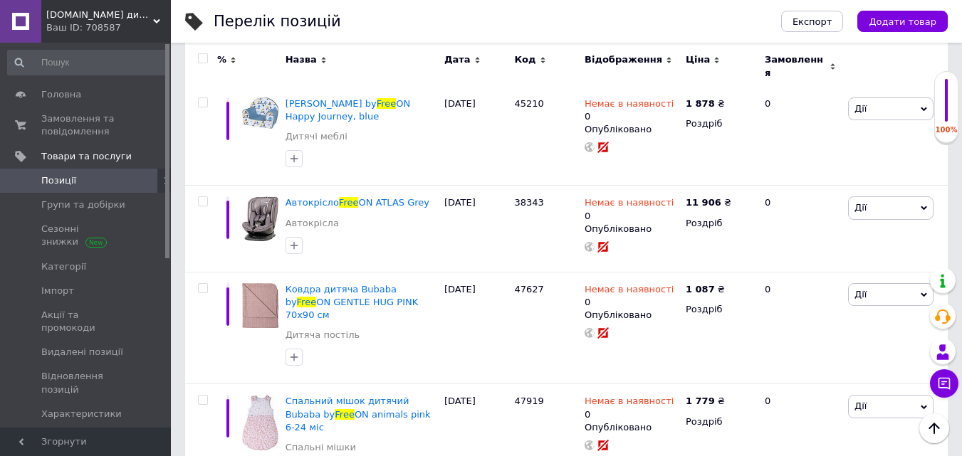
scroll to position [133, 0]
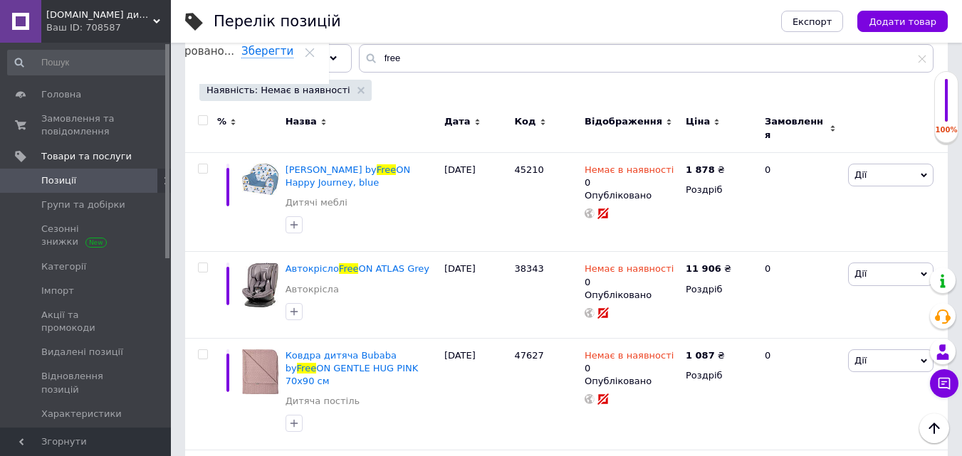
click at [201, 126] on div at bounding box center [201, 129] width 32 height 48
click at [203, 122] on input "checkbox" at bounding box center [202, 120] width 9 height 9
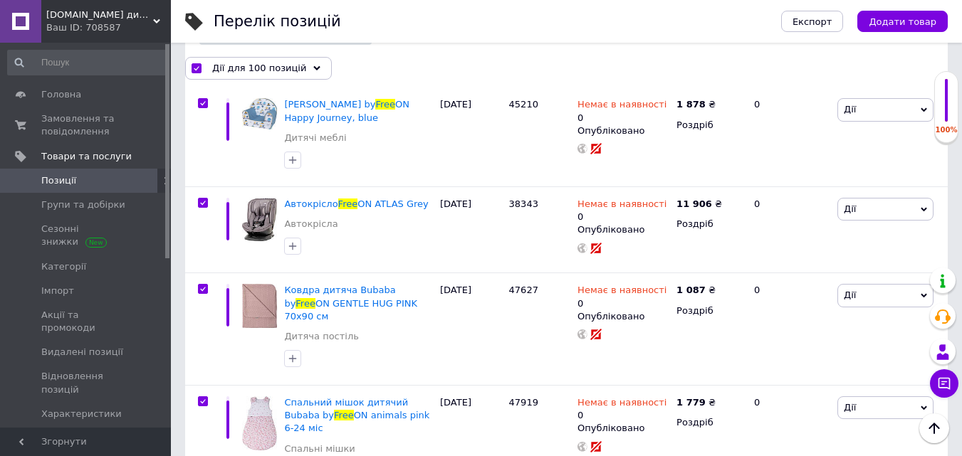
scroll to position [190, 0]
click at [313, 65] on icon at bounding box center [316, 67] width 7 height 7
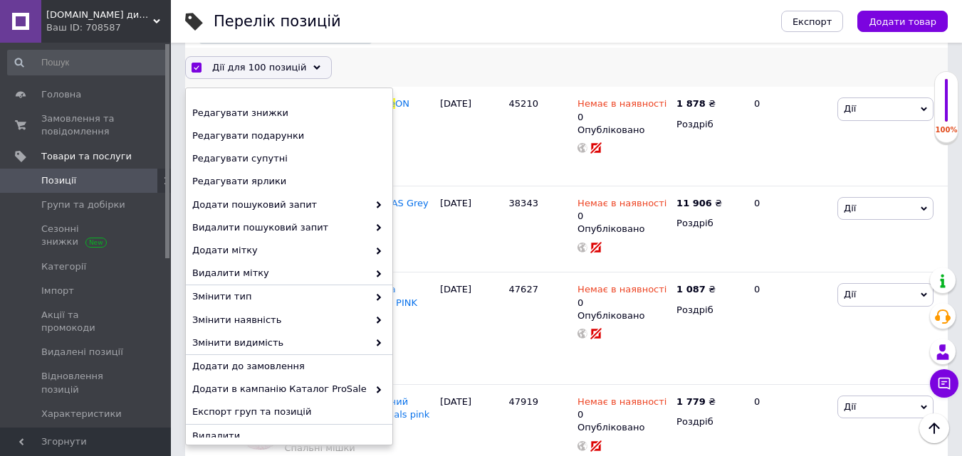
scroll to position [142, 0]
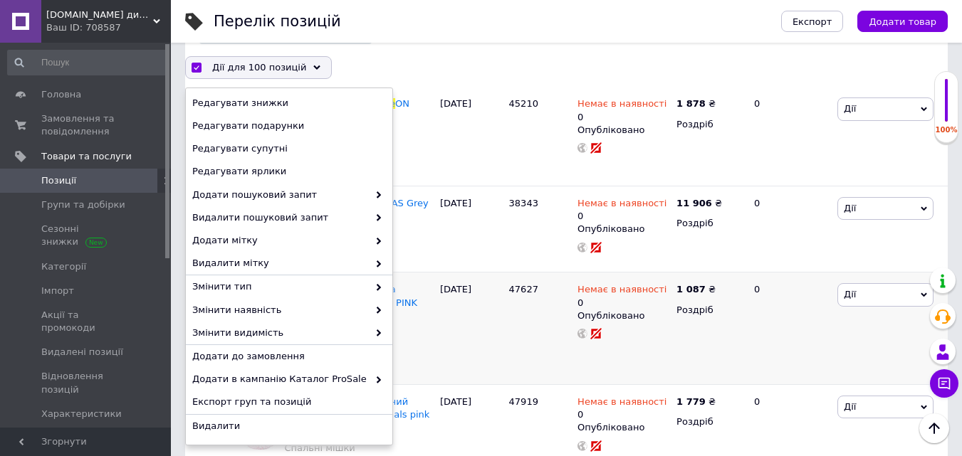
click at [397, 278] on div "Ковдра дитяча Bubaba by Free ON GENTLE HUG PINK 70х90 см Дитяча постіль" at bounding box center [358, 329] width 156 height 112
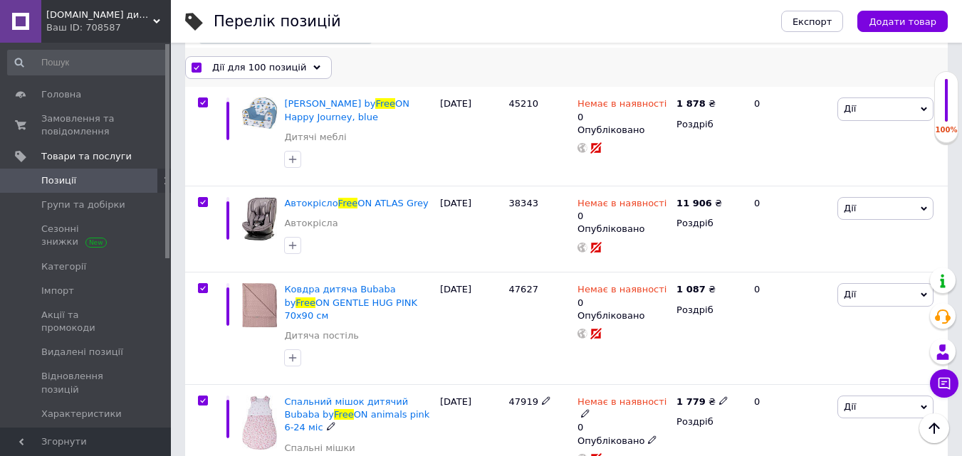
click at [313, 70] on icon at bounding box center [316, 67] width 7 height 7
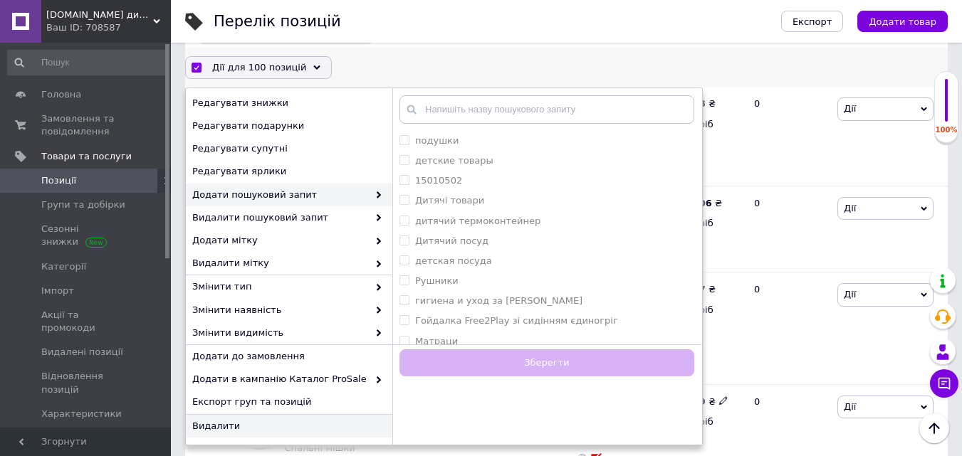
click at [196, 428] on span "Видалити" at bounding box center [287, 426] width 190 height 13
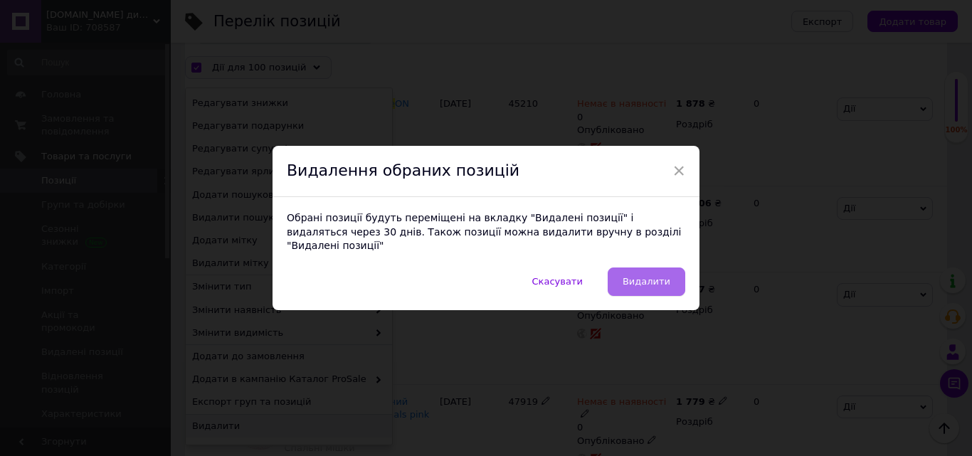
click at [645, 278] on span "Видалити" at bounding box center [647, 281] width 48 height 11
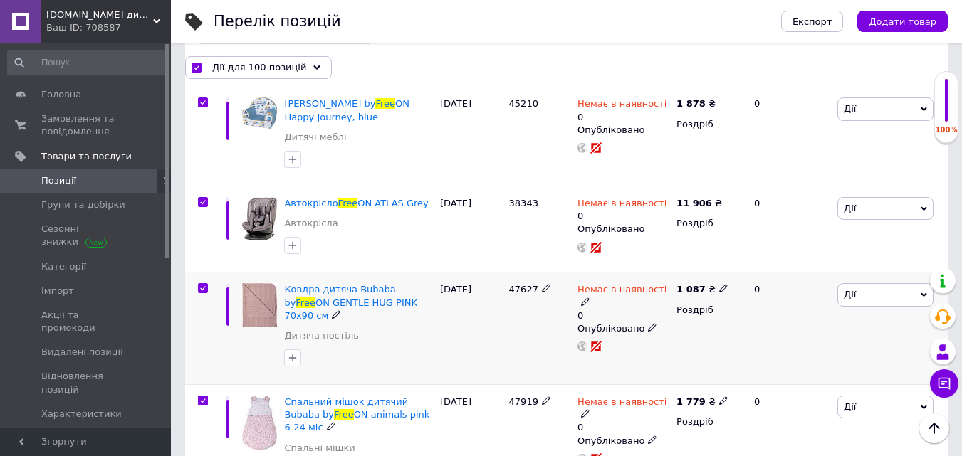
scroll to position [0, 64]
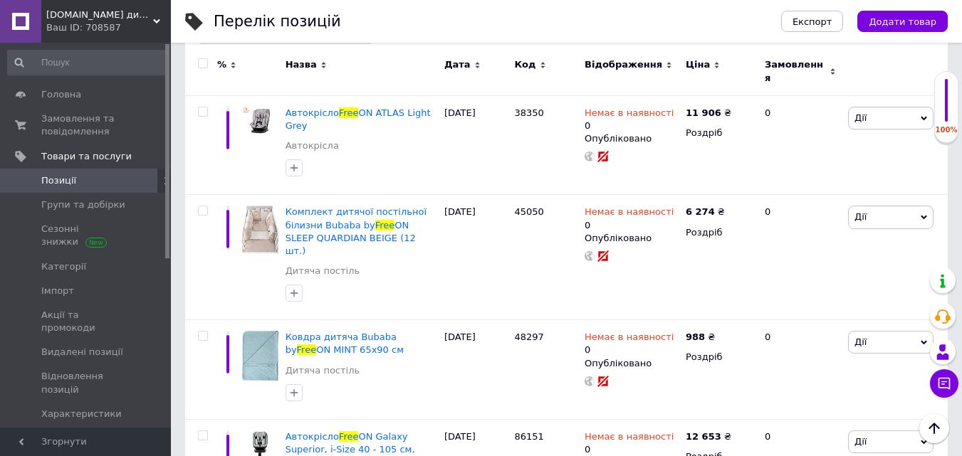
click at [196, 68] on div at bounding box center [203, 63] width 28 height 10
click at [201, 67] on input "checkbox" at bounding box center [202, 63] width 9 height 9
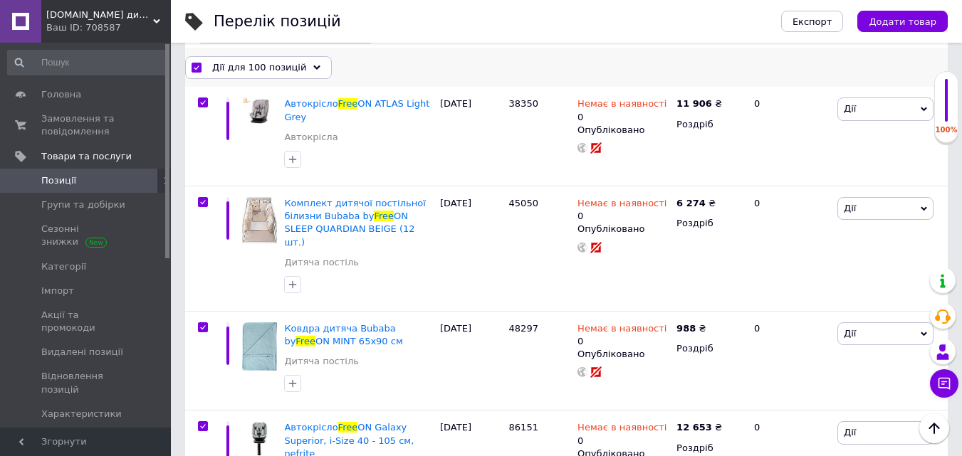
click at [305, 61] on div "Дії для 100 позицій" at bounding box center [258, 67] width 147 height 23
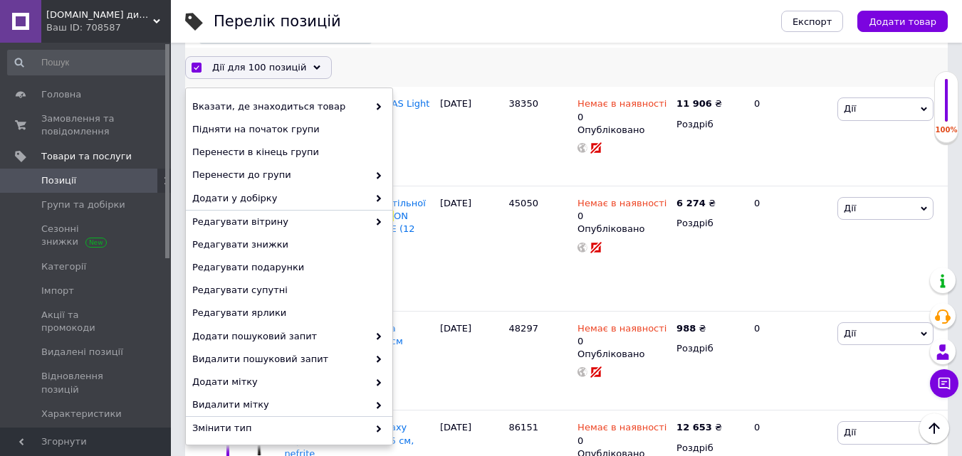
scroll to position [142, 0]
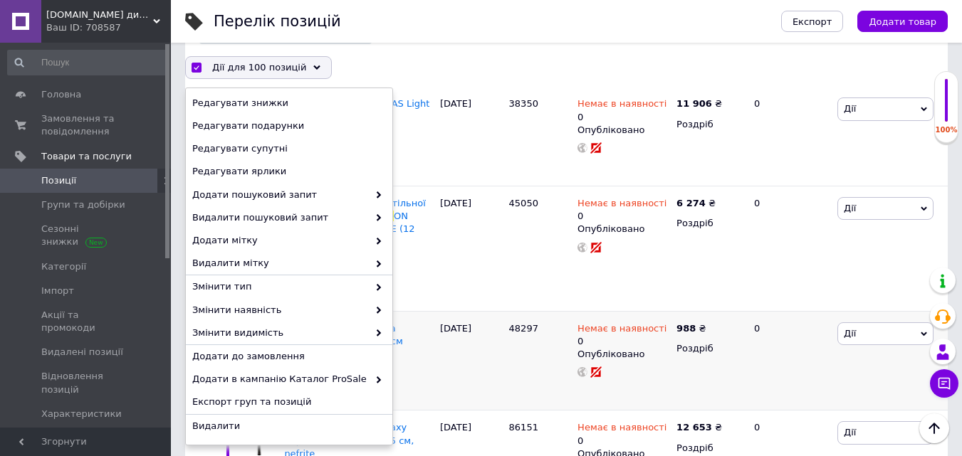
click at [406, 274] on div at bounding box center [358, 284] width 154 height 23
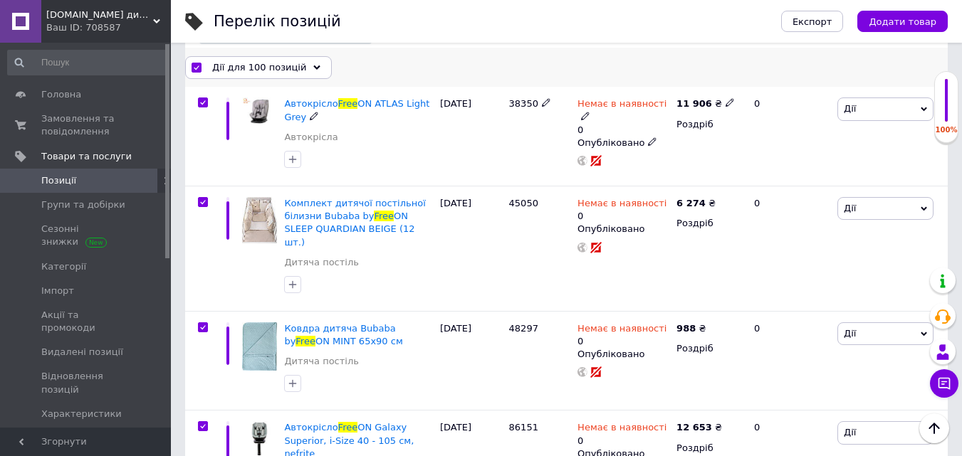
click at [313, 69] on icon at bounding box center [316, 67] width 7 height 7
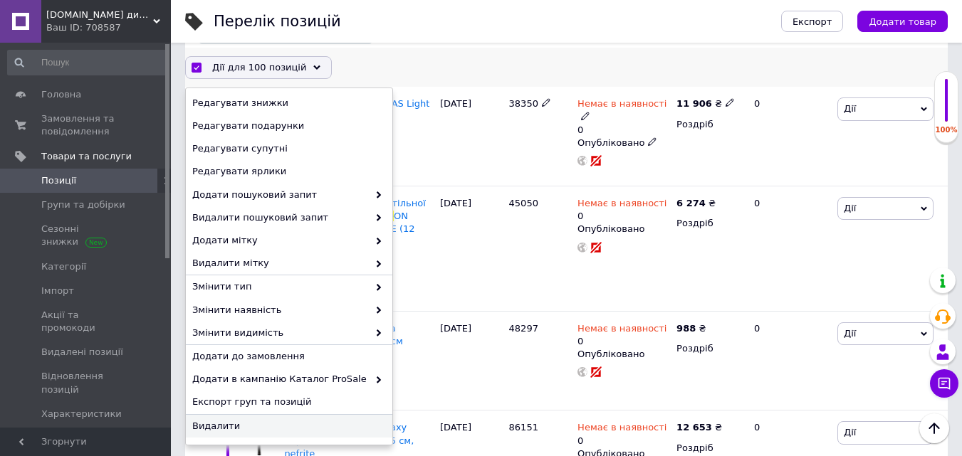
click at [211, 424] on span "Видалити" at bounding box center [287, 426] width 190 height 13
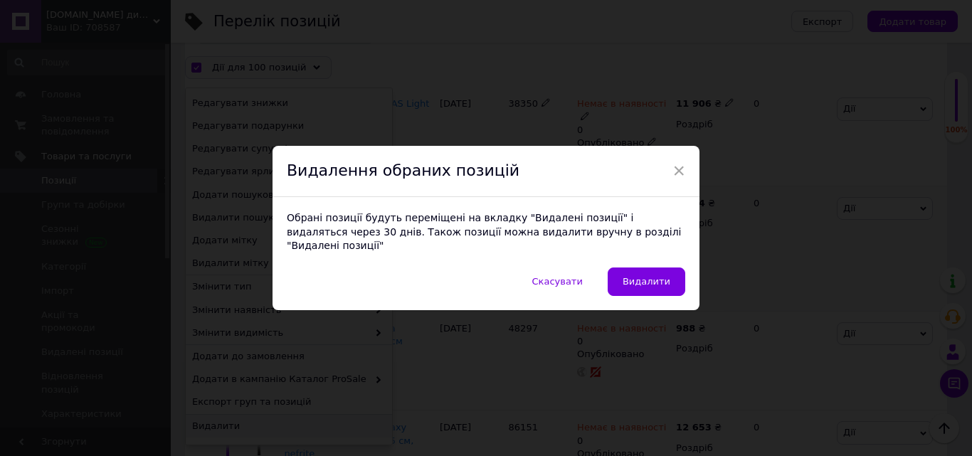
click at [624, 270] on button "Видалити" at bounding box center [647, 282] width 78 height 28
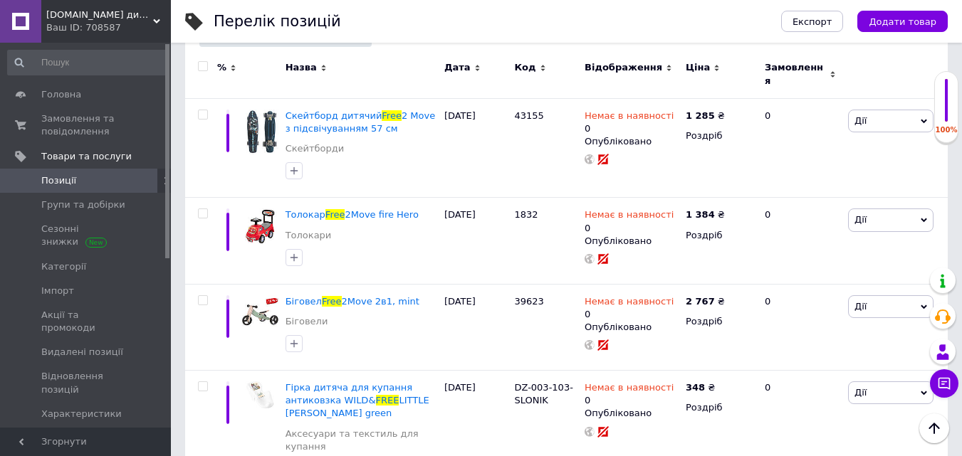
scroll to position [122, 0]
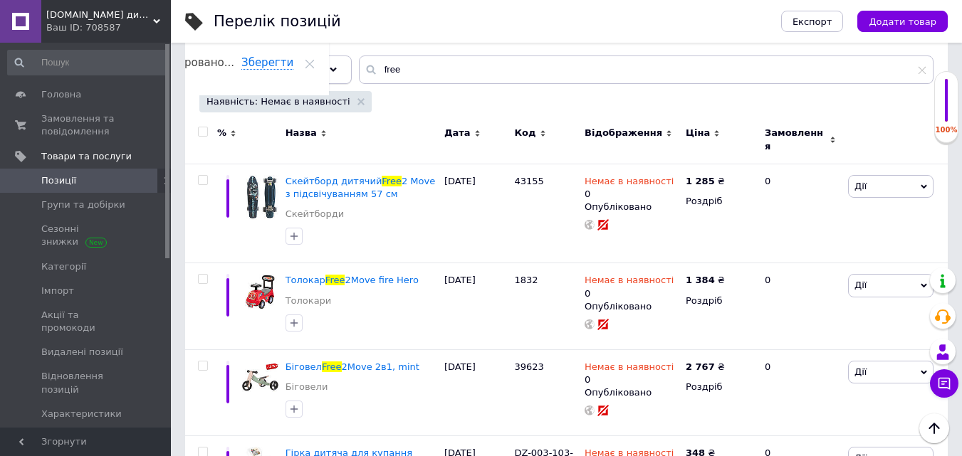
click at [291, 74] on span "Відфільтруйте товари" at bounding box center [268, 69] width 108 height 11
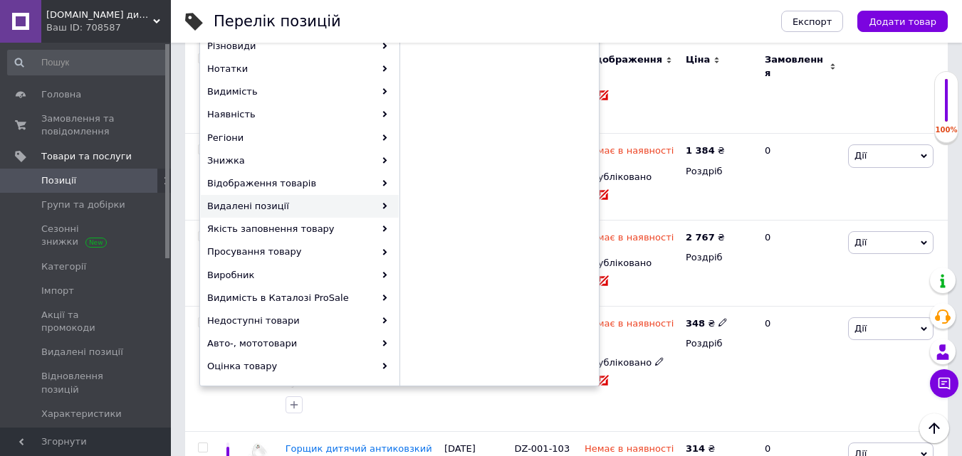
scroll to position [285, 0]
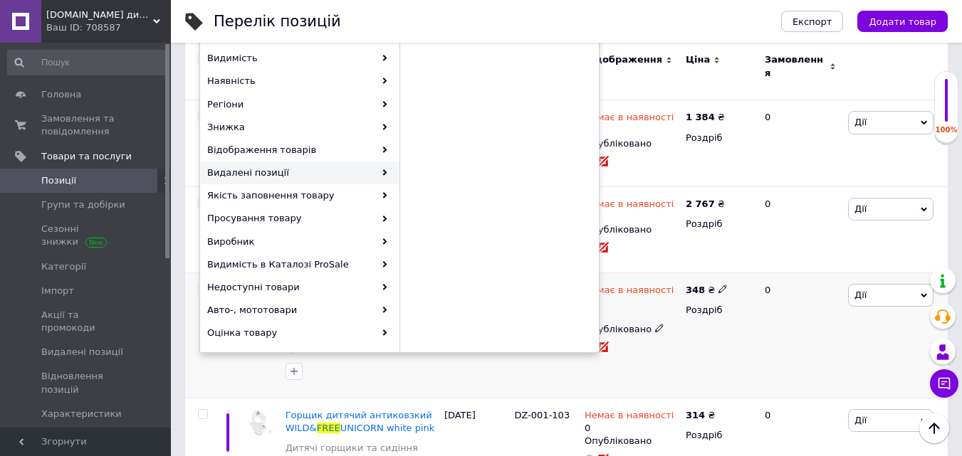
click at [797, 349] on div "0" at bounding box center [800, 335] width 88 height 125
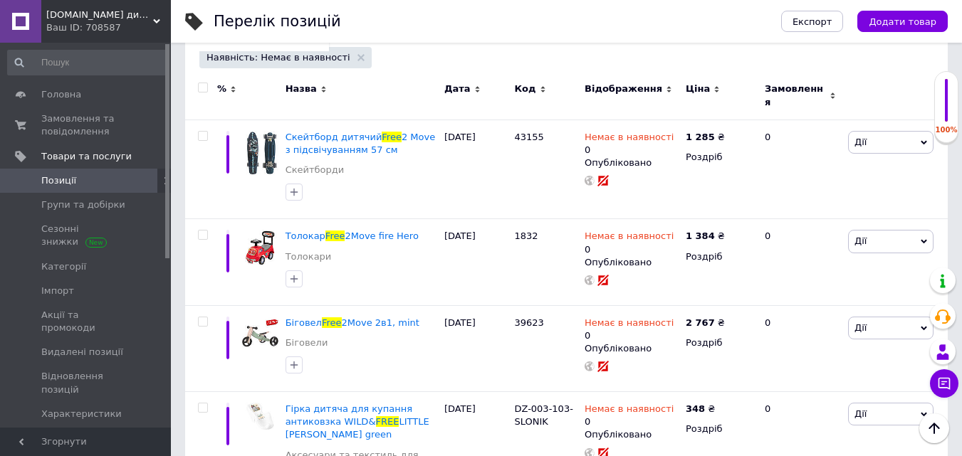
scroll to position [110, 0]
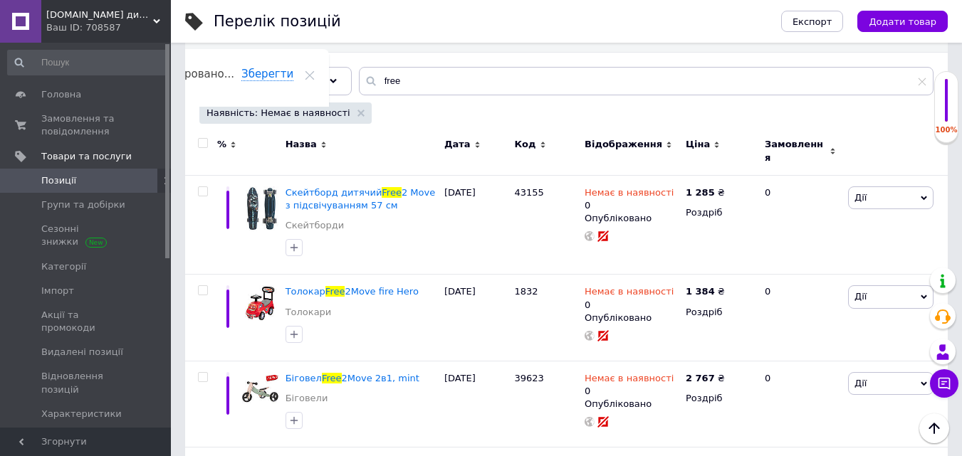
click at [200, 143] on input "checkbox" at bounding box center [202, 143] width 9 height 9
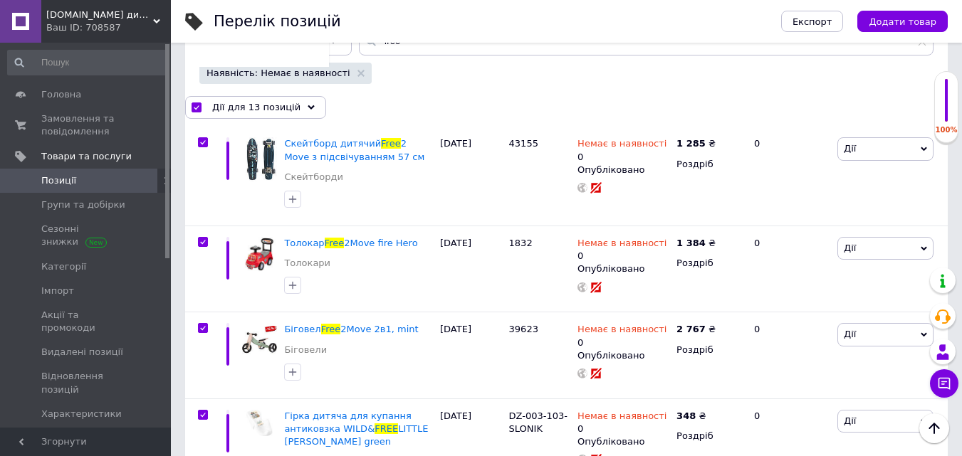
scroll to position [177, 0]
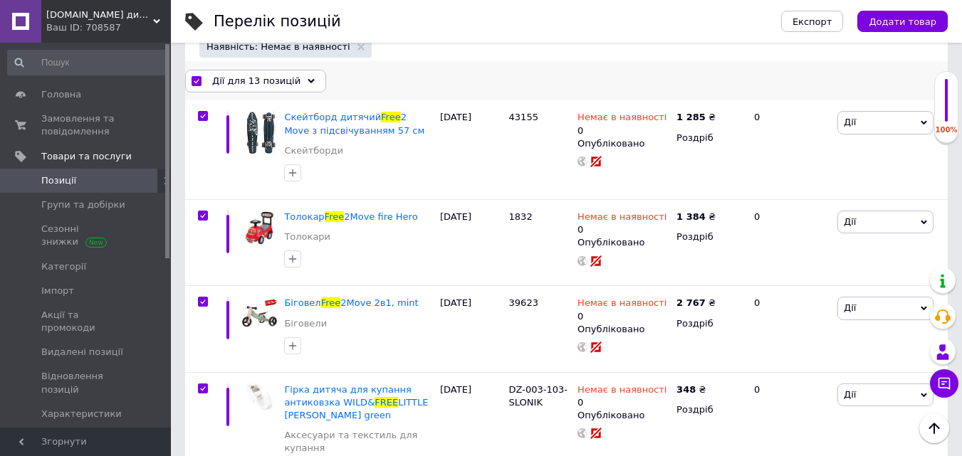
click at [279, 81] on span "Дії для 13 позицій" at bounding box center [256, 81] width 88 height 13
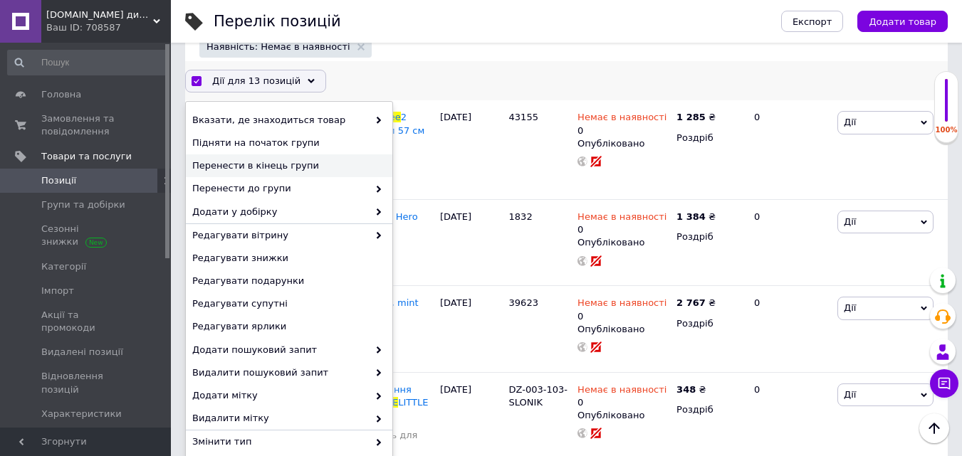
scroll to position [142, 0]
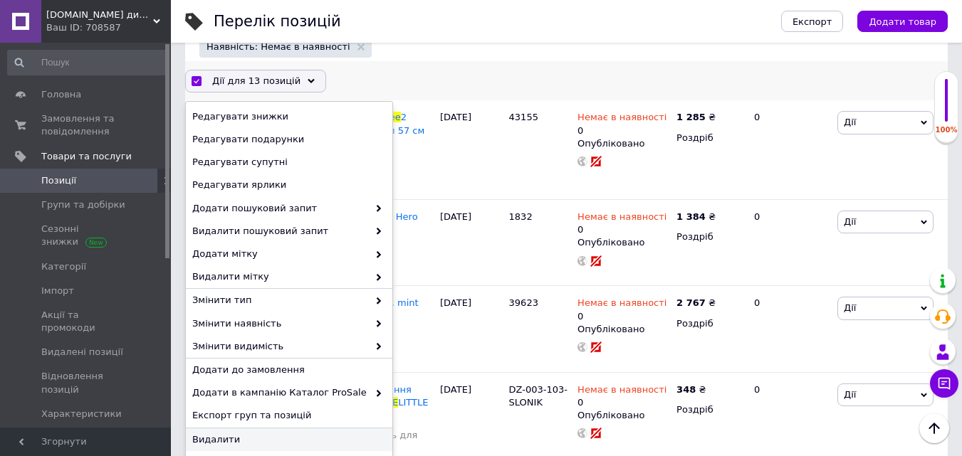
click at [195, 440] on span "Видалити" at bounding box center [287, 439] width 190 height 13
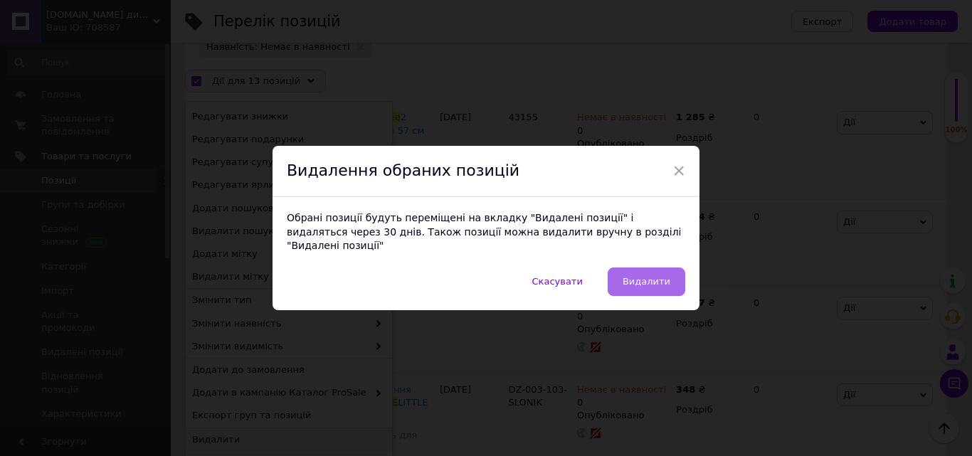
click at [627, 287] on button "Видалити" at bounding box center [647, 282] width 78 height 28
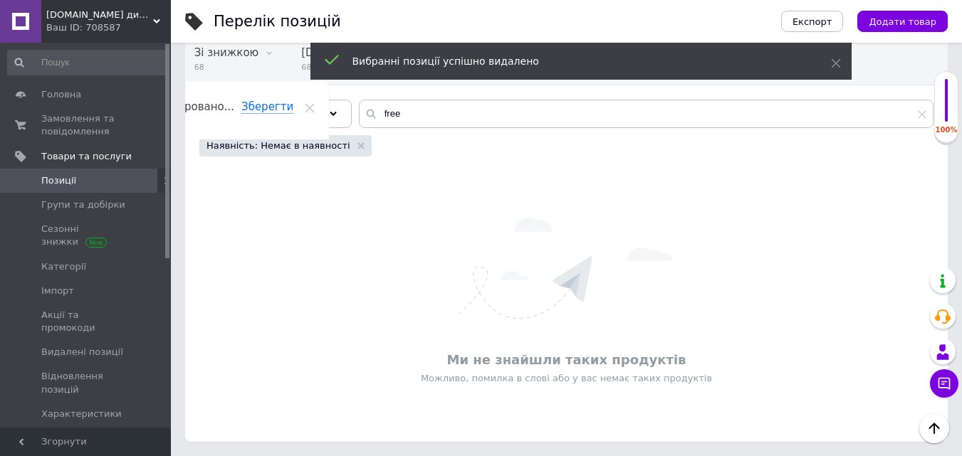
scroll to position [78, 0]
click at [444, 118] on input "free" at bounding box center [646, 114] width 574 height 28
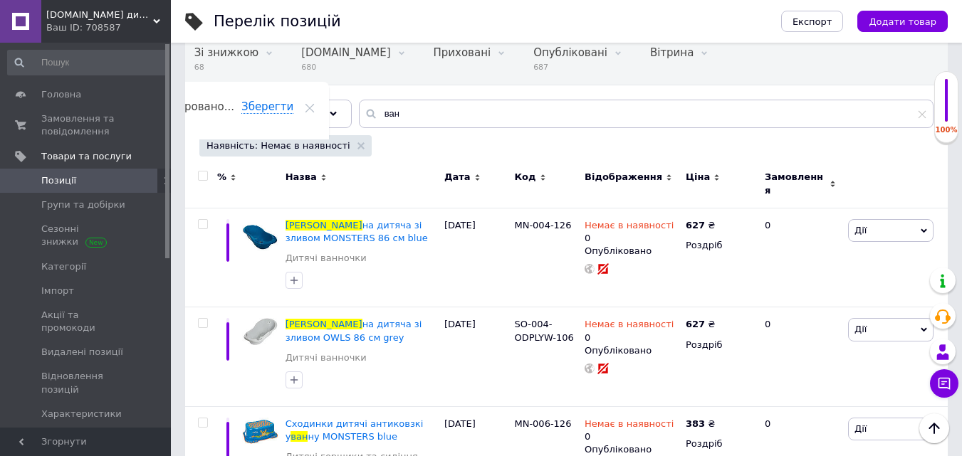
click at [200, 171] on label at bounding box center [203, 176] width 10 height 10
click at [200, 172] on input "checkbox" at bounding box center [202, 176] width 9 height 9
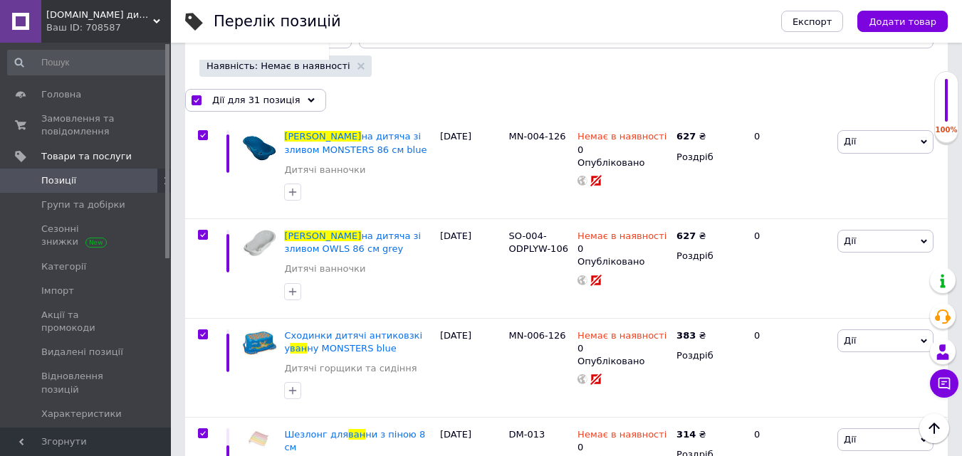
scroll to position [163, 0]
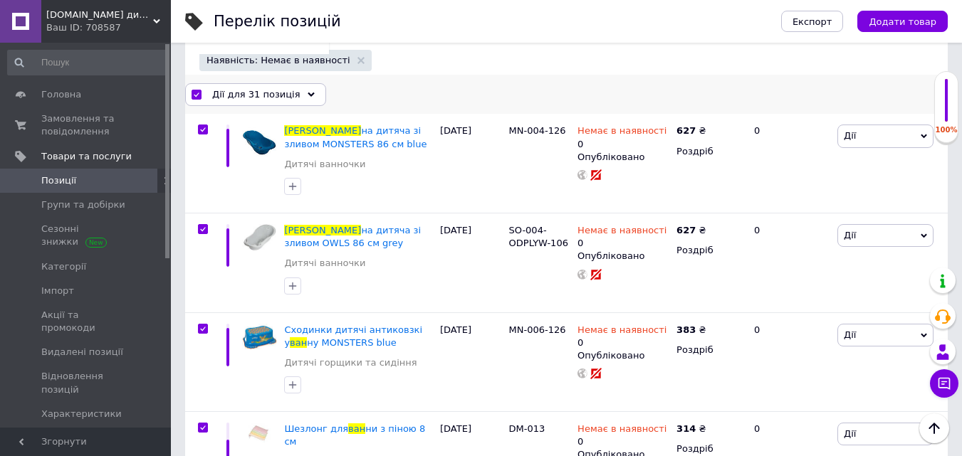
click at [291, 98] on div "Дії для 31 позиція" at bounding box center [255, 94] width 141 height 23
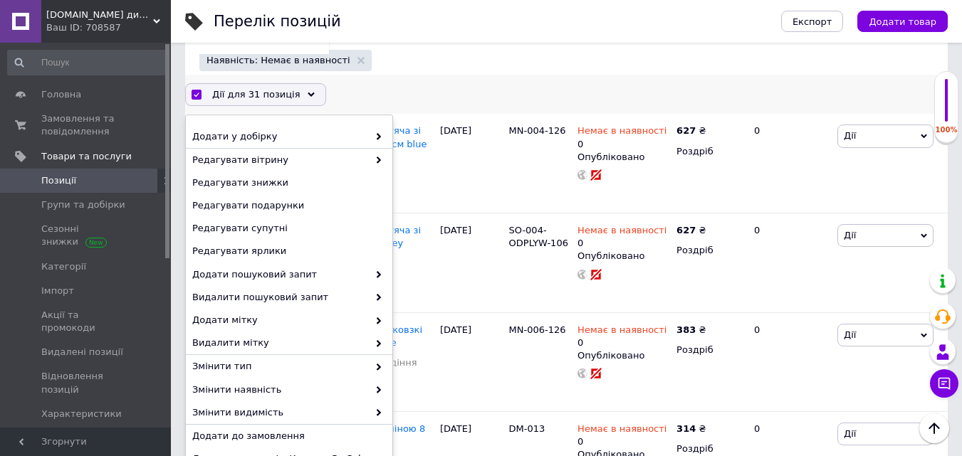
scroll to position [142, 0]
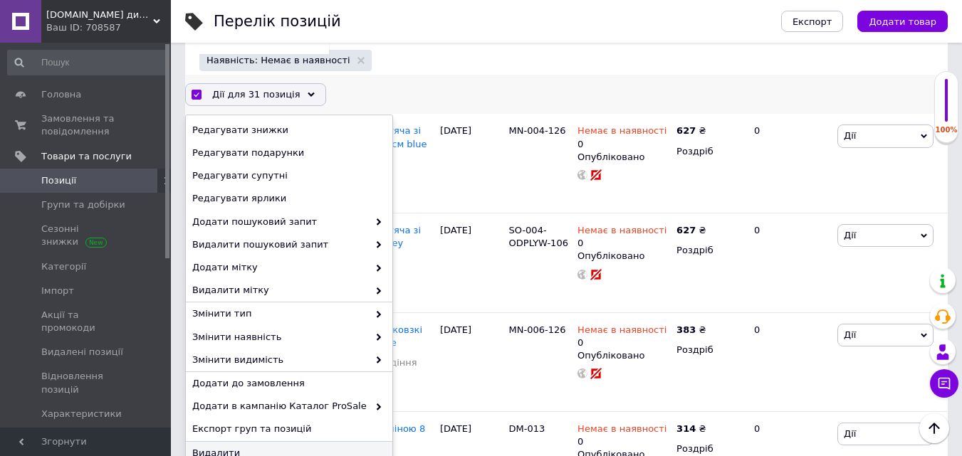
click at [214, 455] on span "Видалити" at bounding box center [287, 453] width 190 height 13
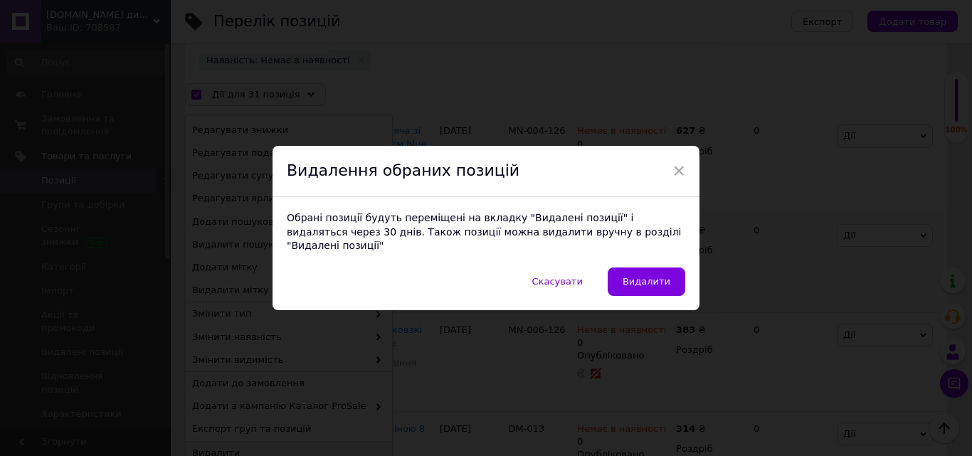
click at [656, 268] on button "Видалити" at bounding box center [647, 282] width 78 height 28
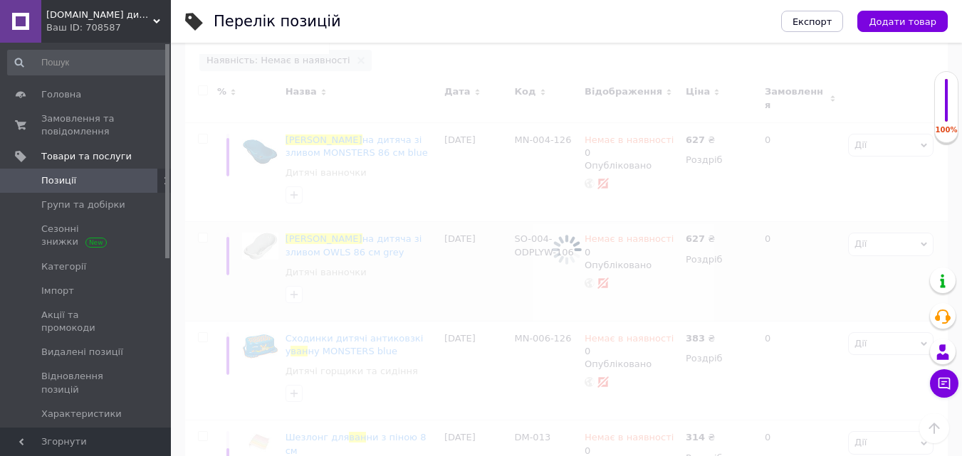
scroll to position [78, 0]
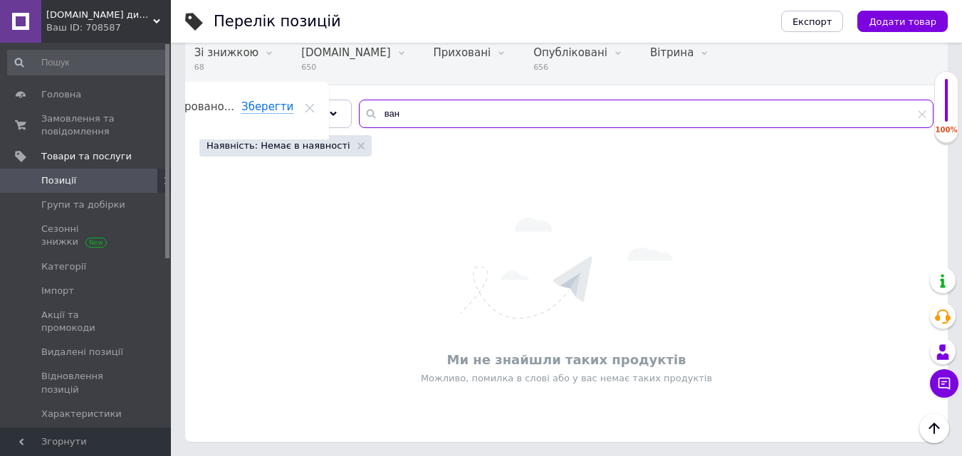
click at [448, 115] on input "ван" at bounding box center [646, 114] width 574 height 28
click at [449, 114] on input "ван" at bounding box center [646, 114] width 574 height 28
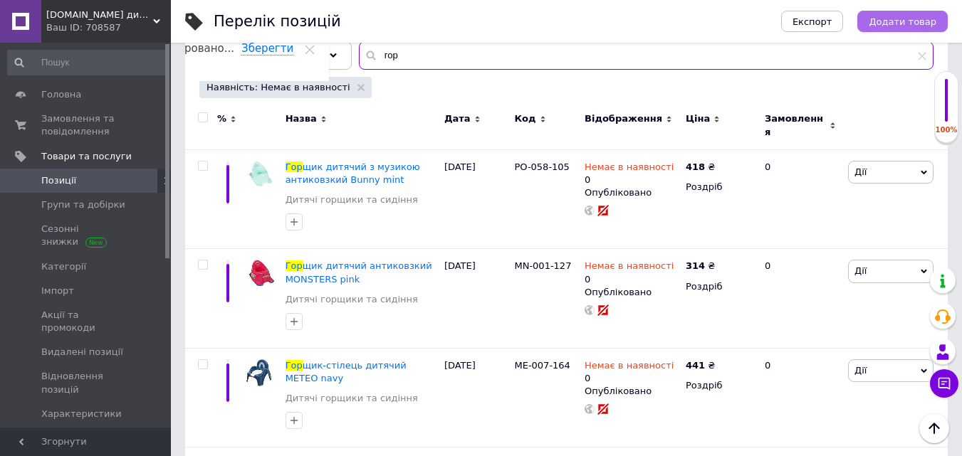
scroll to position [135, 0]
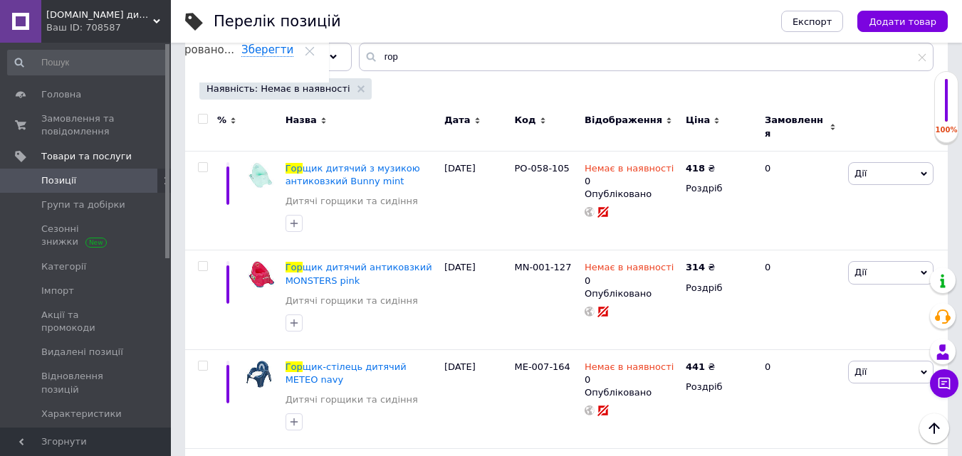
click at [208, 122] on div at bounding box center [203, 119] width 28 height 10
click at [204, 118] on input "checkbox" at bounding box center [202, 119] width 9 height 9
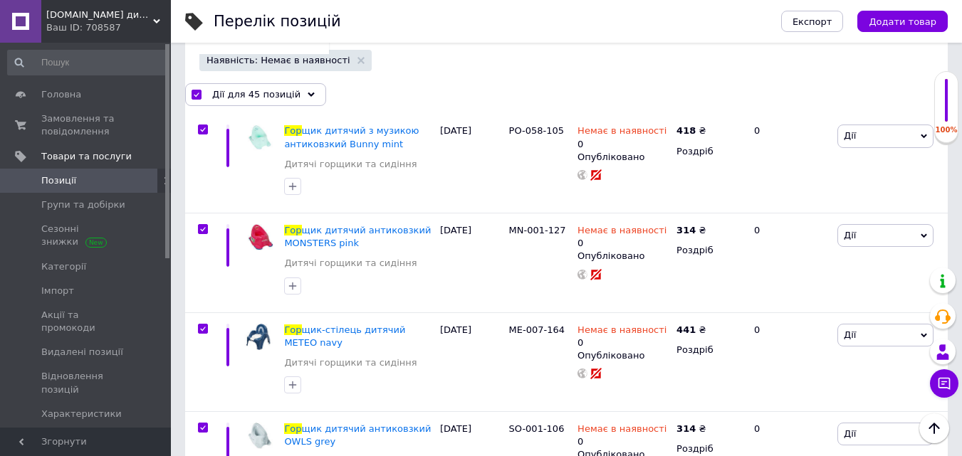
scroll to position [191, 0]
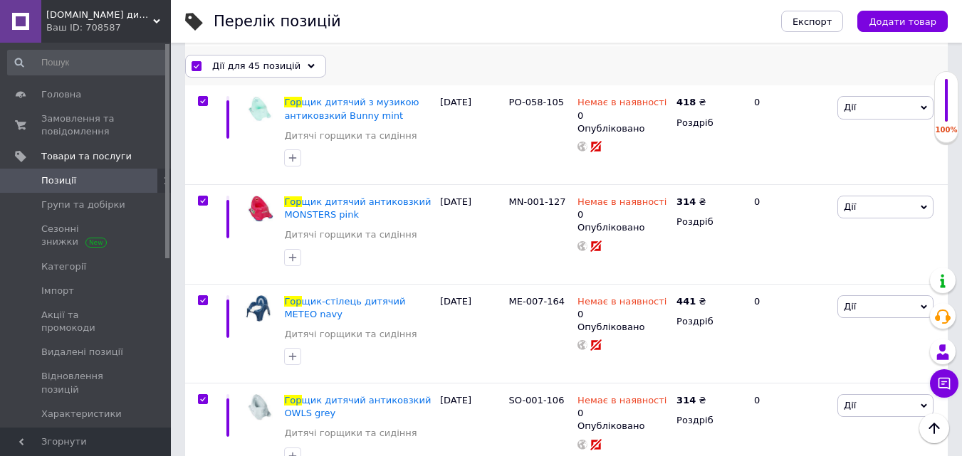
click at [298, 70] on div "Дії для 45 позицій" at bounding box center [255, 66] width 141 height 23
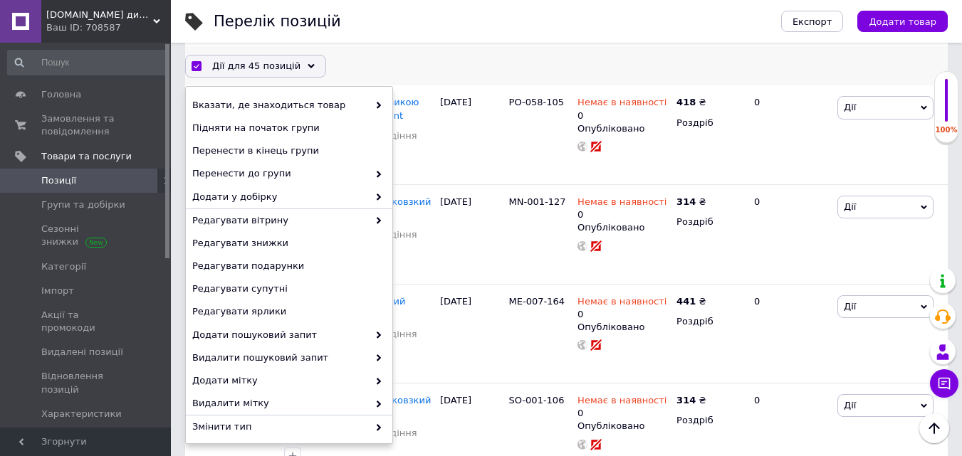
scroll to position [142, 0]
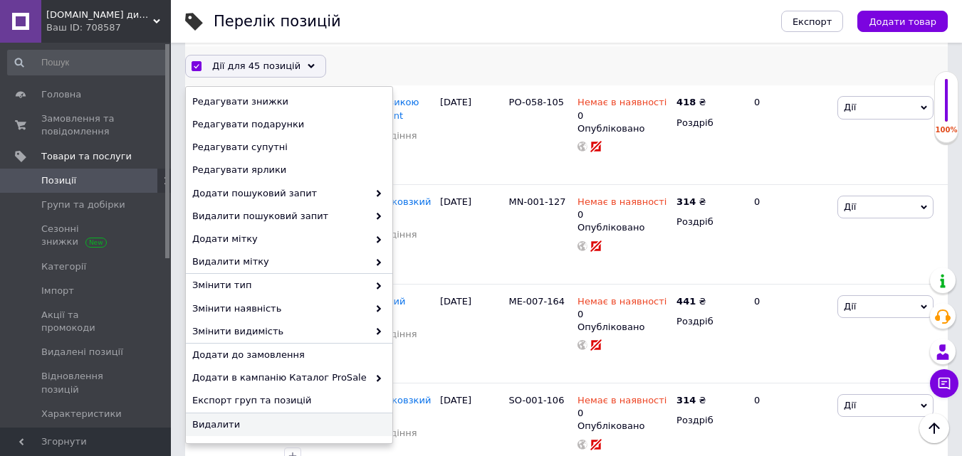
click at [221, 431] on div "Видалити" at bounding box center [289, 425] width 206 height 23
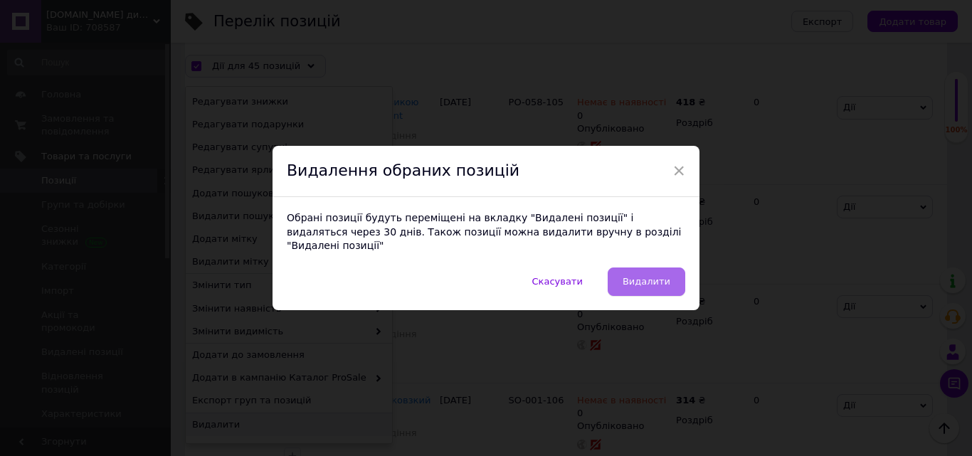
click at [648, 278] on span "Видалити" at bounding box center [647, 281] width 48 height 11
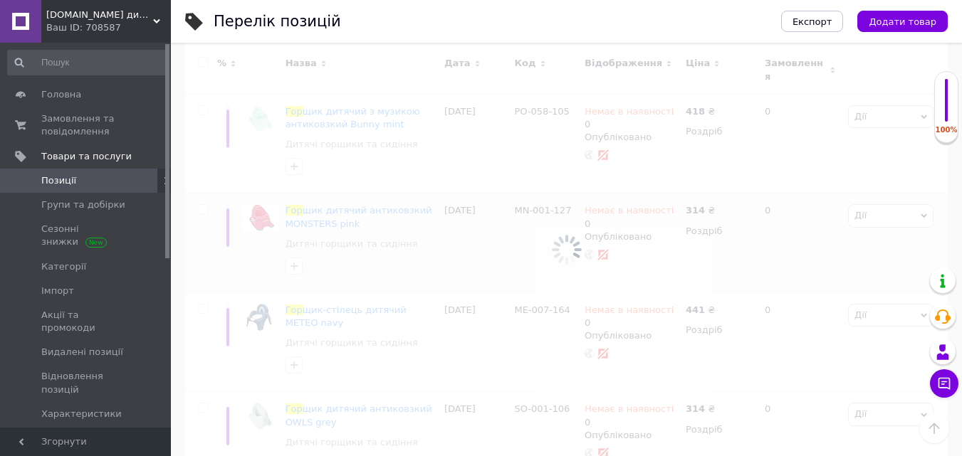
scroll to position [78, 0]
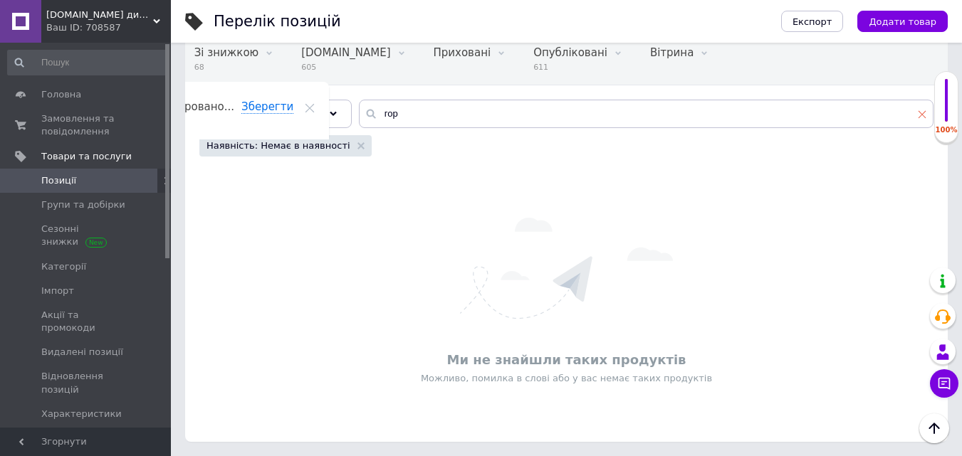
click at [920, 119] on icon at bounding box center [921, 114] width 9 height 9
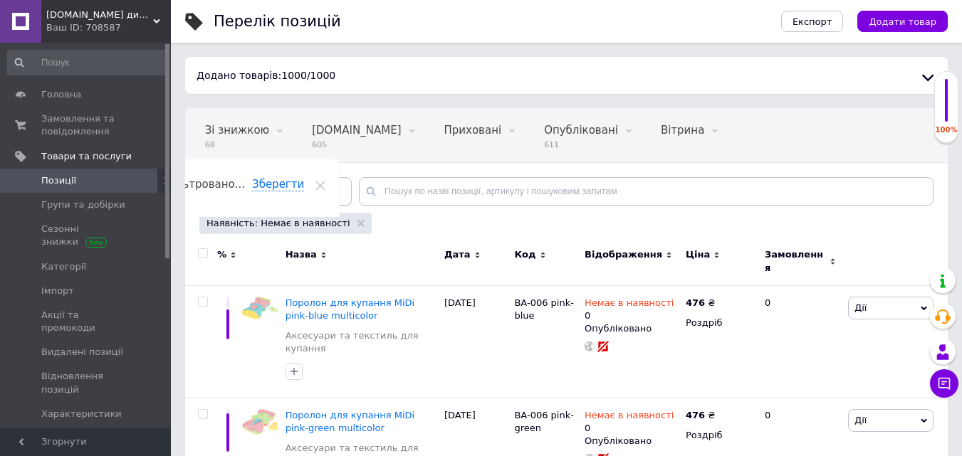
scroll to position [0, 64]
click at [417, 191] on input "text" at bounding box center [646, 191] width 574 height 28
drag, startPoint x: 972, startPoint y: 0, endPoint x: 405, endPoint y: 247, distance: 618.1
click at [405, 247] on div "Назва" at bounding box center [361, 262] width 159 height 48
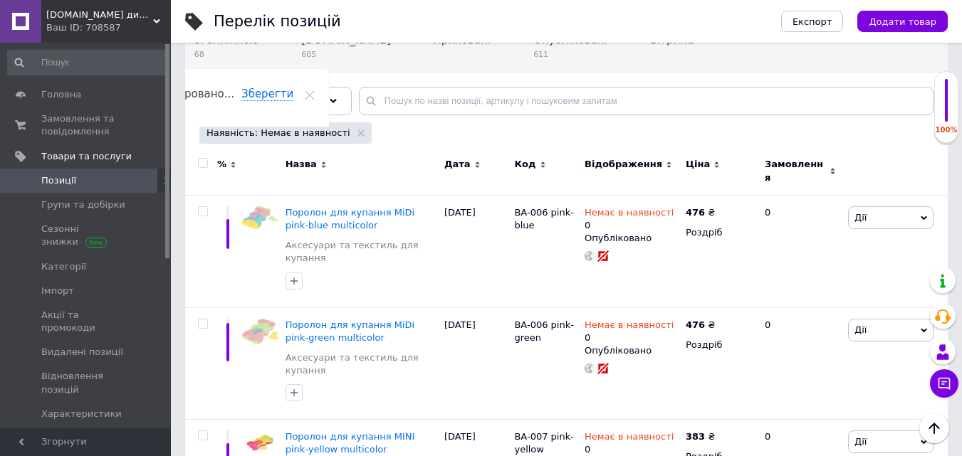
scroll to position [0, 0]
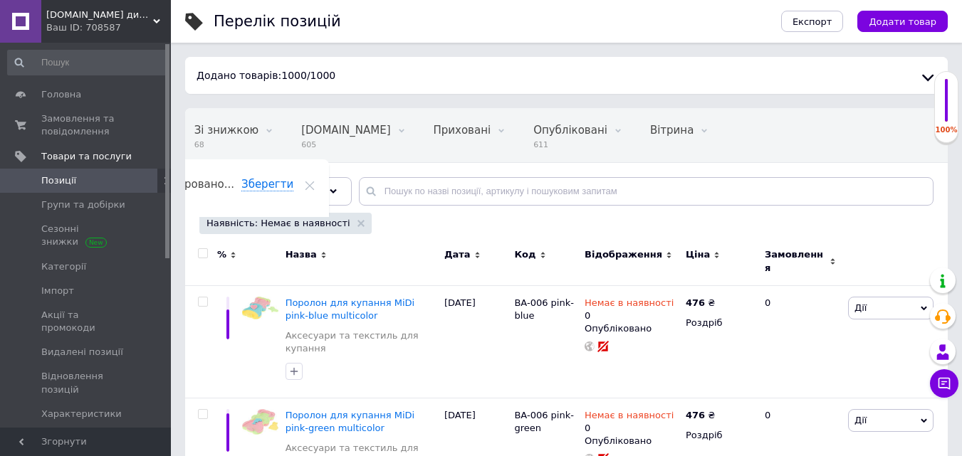
click at [204, 256] on input "checkbox" at bounding box center [202, 253] width 9 height 9
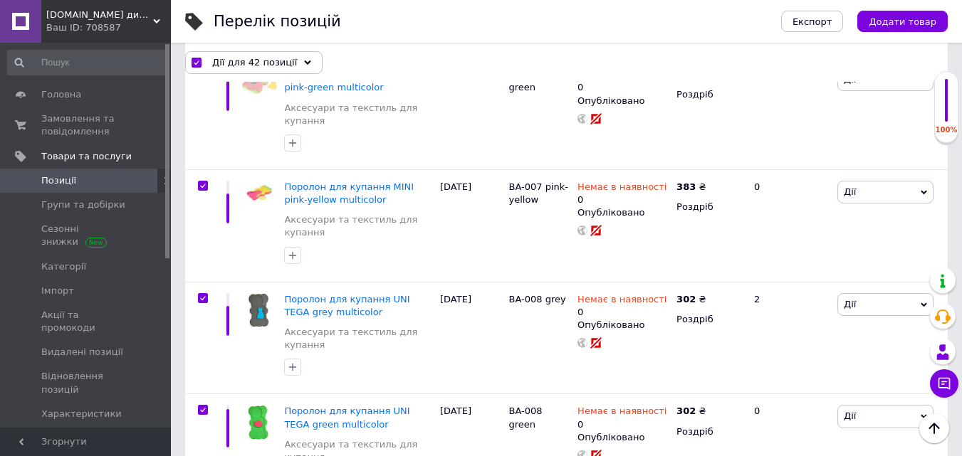
scroll to position [151, 0]
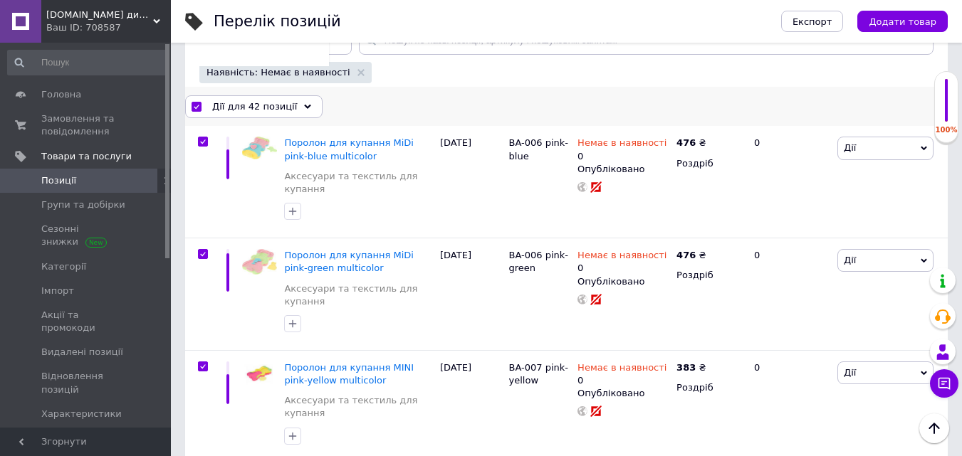
click at [300, 109] on div "Дії для 42 позиції" at bounding box center [253, 106] width 137 height 23
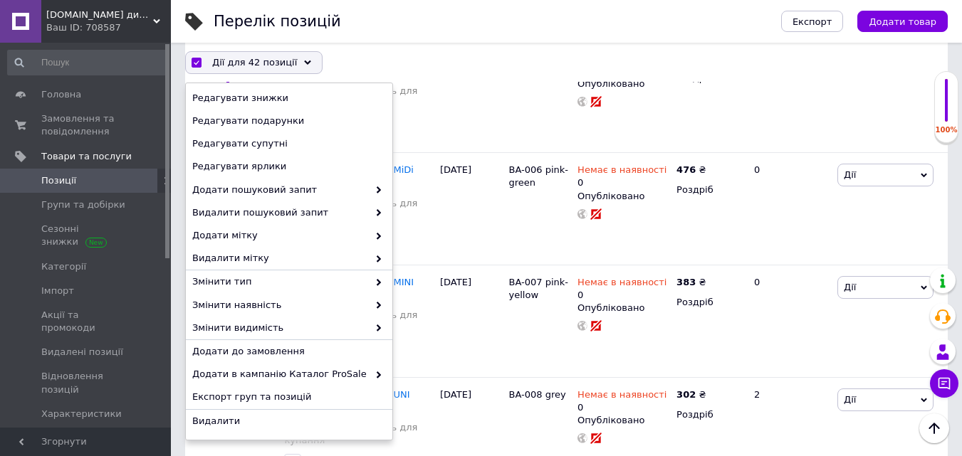
scroll to position [265, 0]
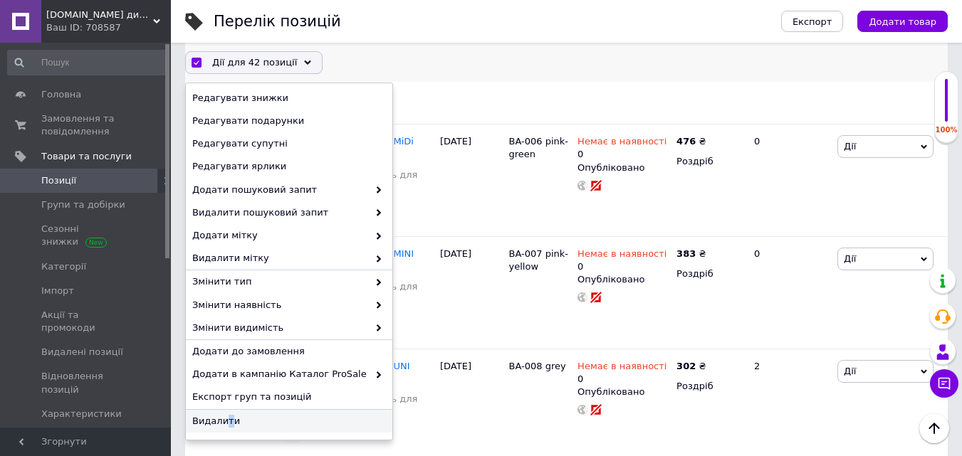
click at [224, 417] on span "Видалити" at bounding box center [287, 420] width 190 height 13
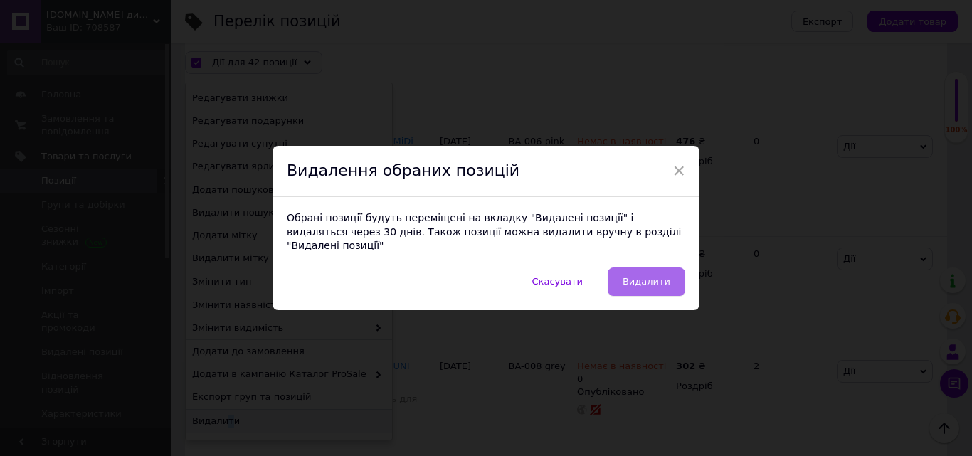
click at [643, 278] on span "Видалити" at bounding box center [647, 281] width 48 height 11
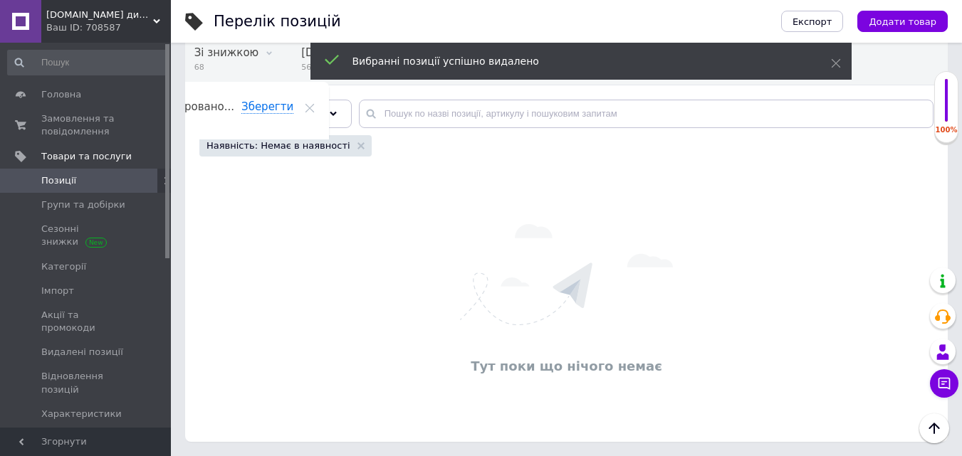
scroll to position [78, 0]
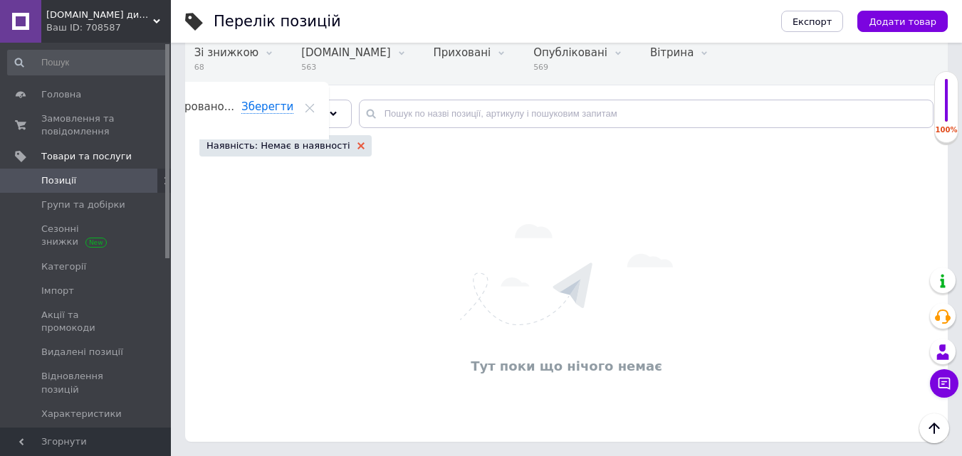
click at [357, 147] on use at bounding box center [360, 145] width 7 height 7
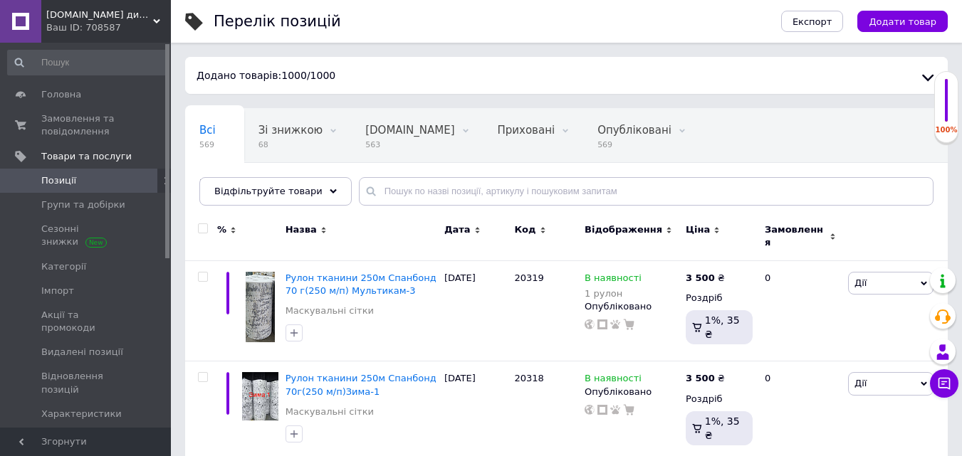
click at [59, 432] on span "[DEMOGRAPHIC_DATA]" at bounding box center [93, 438] width 105 height 13
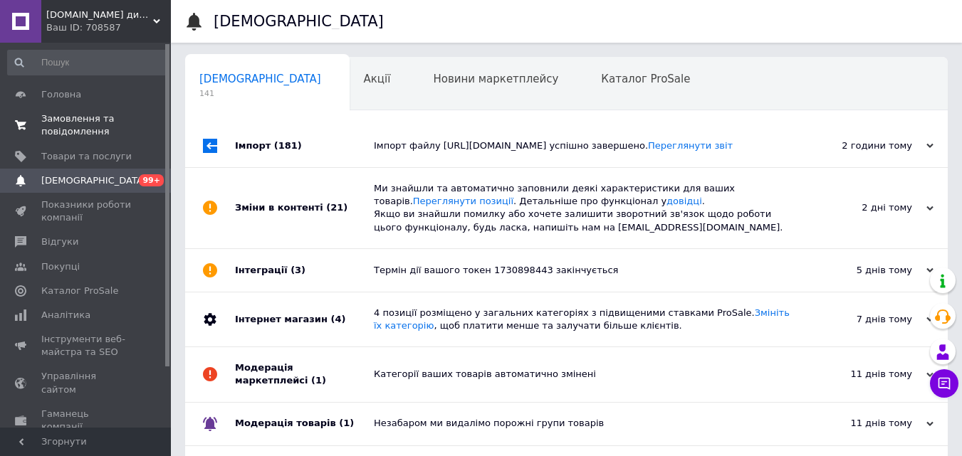
click at [65, 120] on span "Замовлення та повідомлення" at bounding box center [86, 125] width 90 height 26
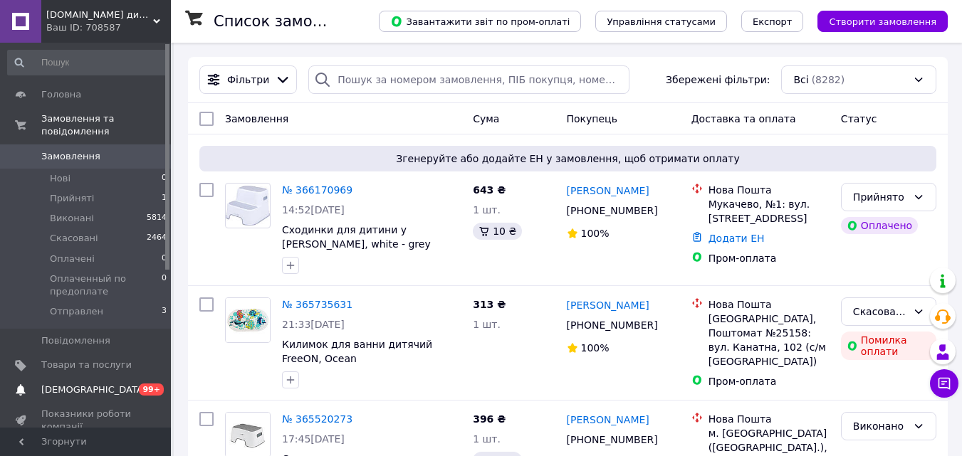
click at [73, 384] on span "[DEMOGRAPHIC_DATA]" at bounding box center [93, 390] width 105 height 13
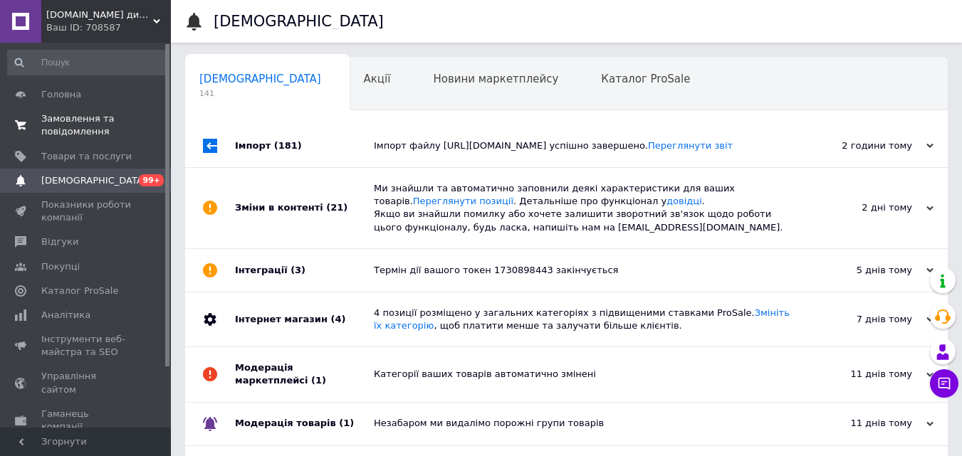
click at [82, 115] on span "Замовлення та повідомлення" at bounding box center [86, 125] width 90 height 26
